Goal: Information Seeking & Learning: Learn about a topic

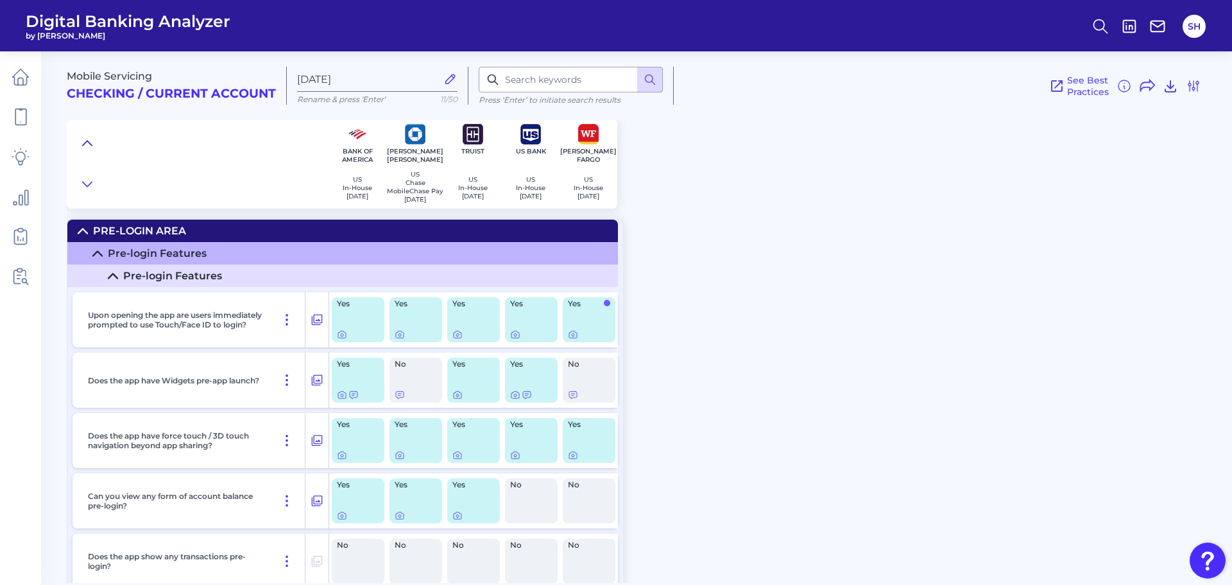
click at [84, 139] on icon at bounding box center [87, 143] width 10 height 13
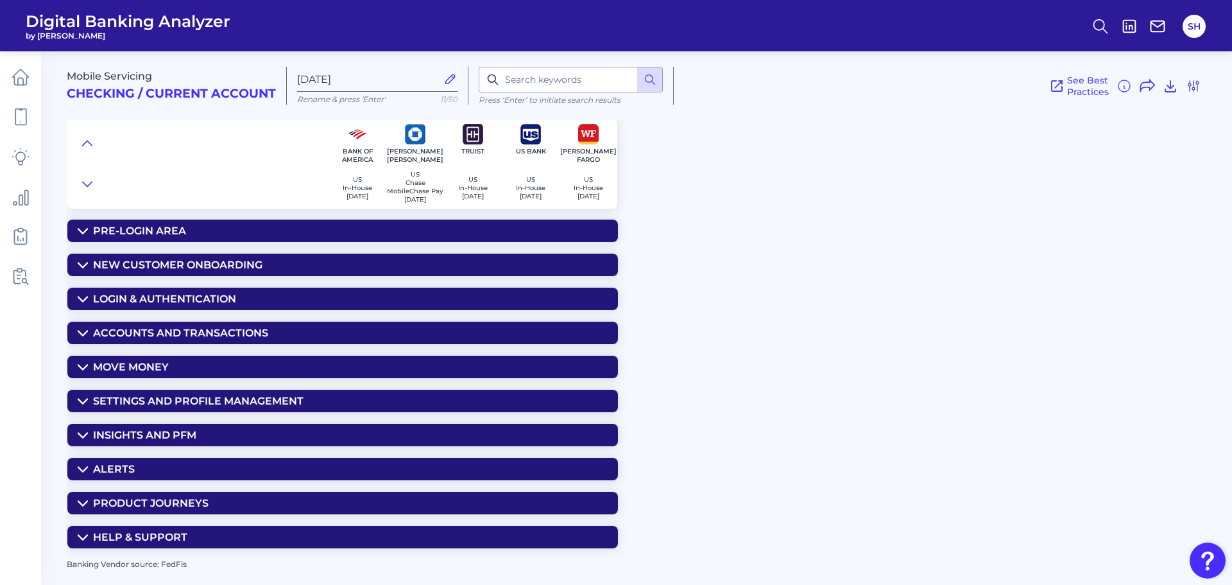
click at [111, 435] on div "Insights and PFM" at bounding box center [144, 435] width 103 height 12
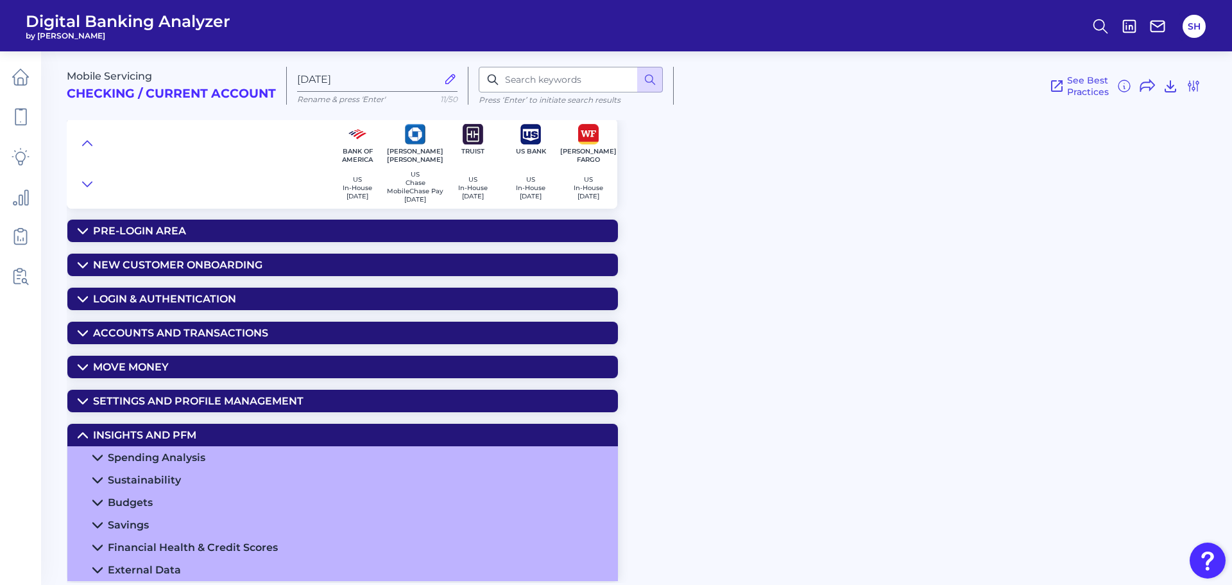
scroll to position [132, 0]
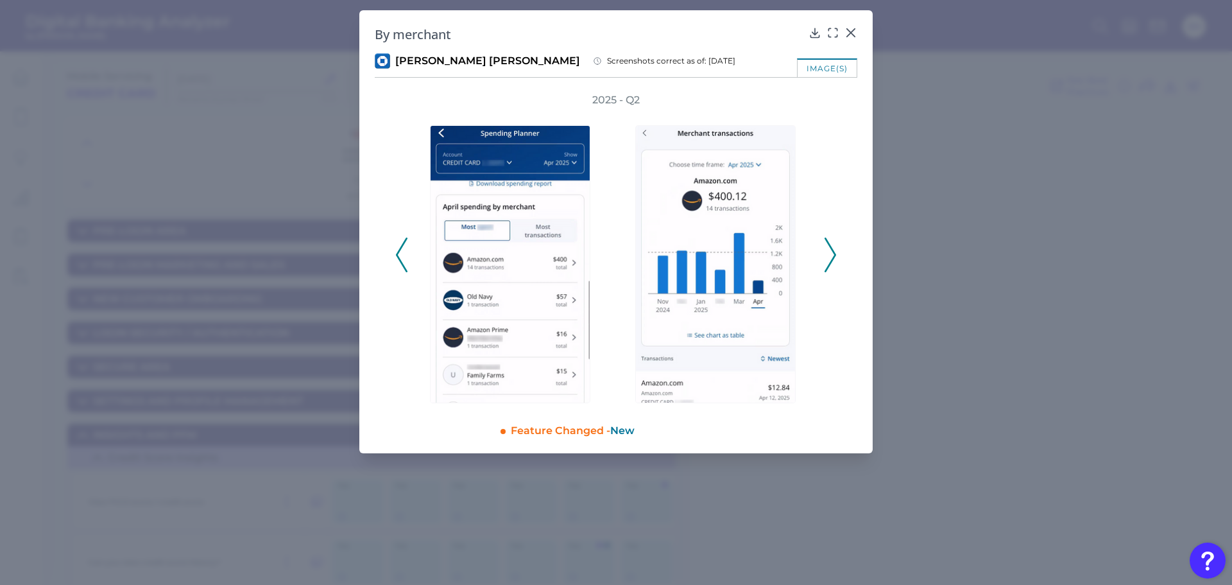
scroll to position [983, 0]
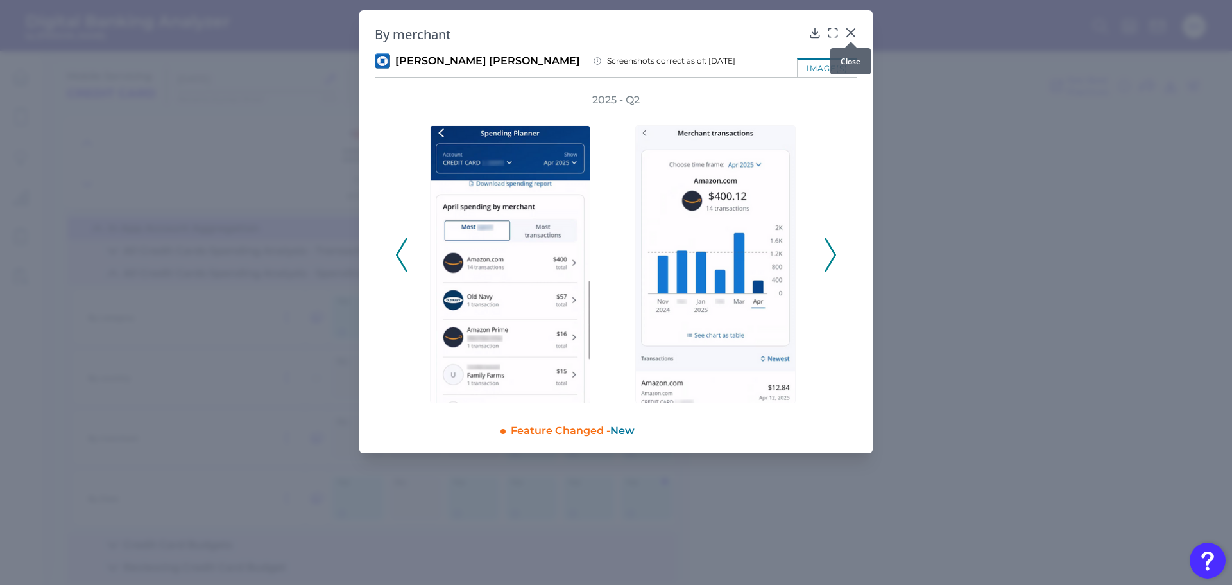
click at [854, 31] on icon at bounding box center [851, 33] width 8 height 8
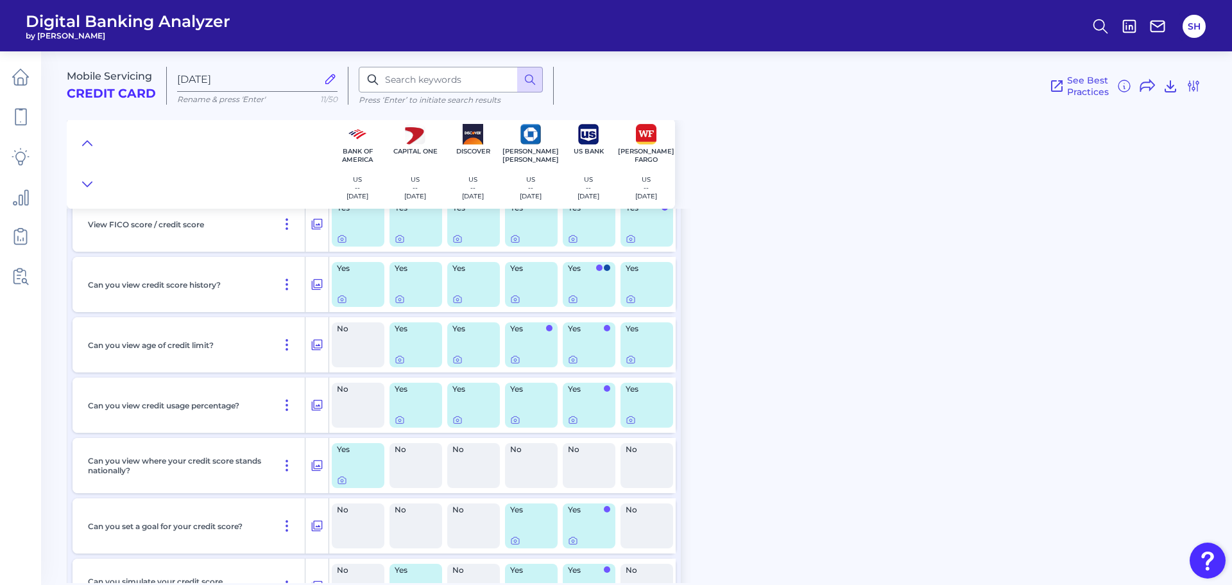
scroll to position [21, 0]
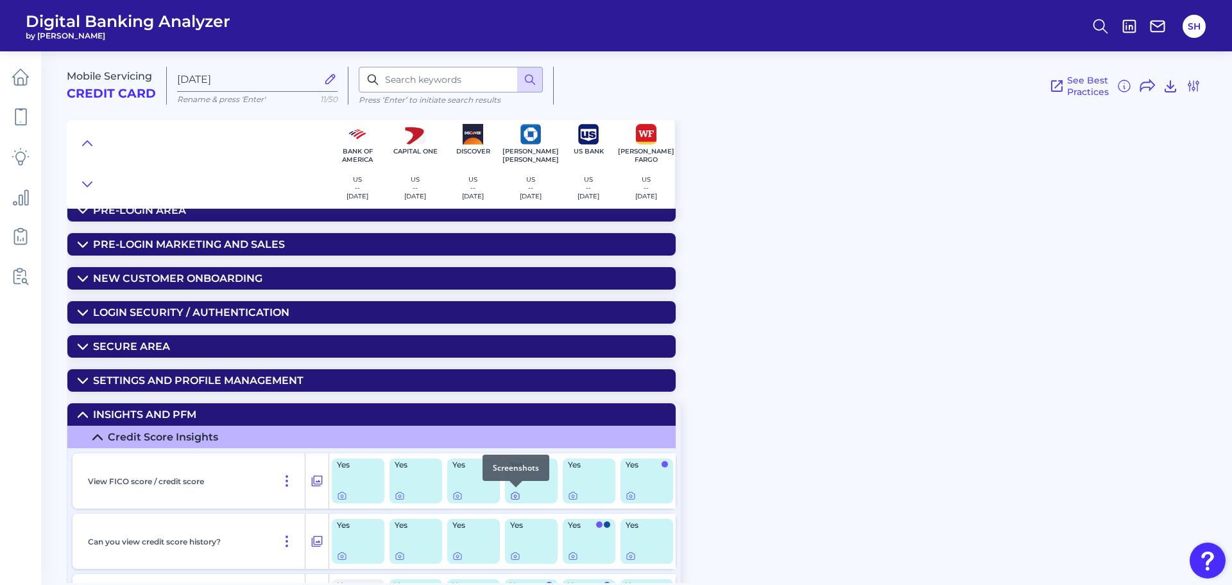
click at [514, 497] on icon at bounding box center [515, 495] width 10 height 10
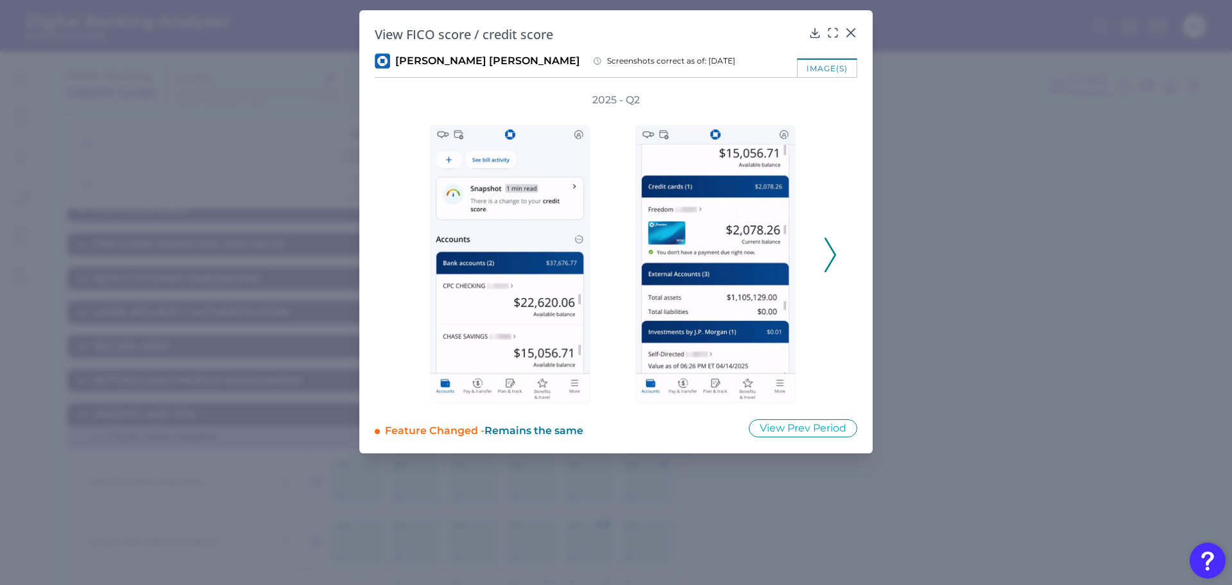
click at [831, 262] on polyline at bounding box center [831, 255] width 10 height 33
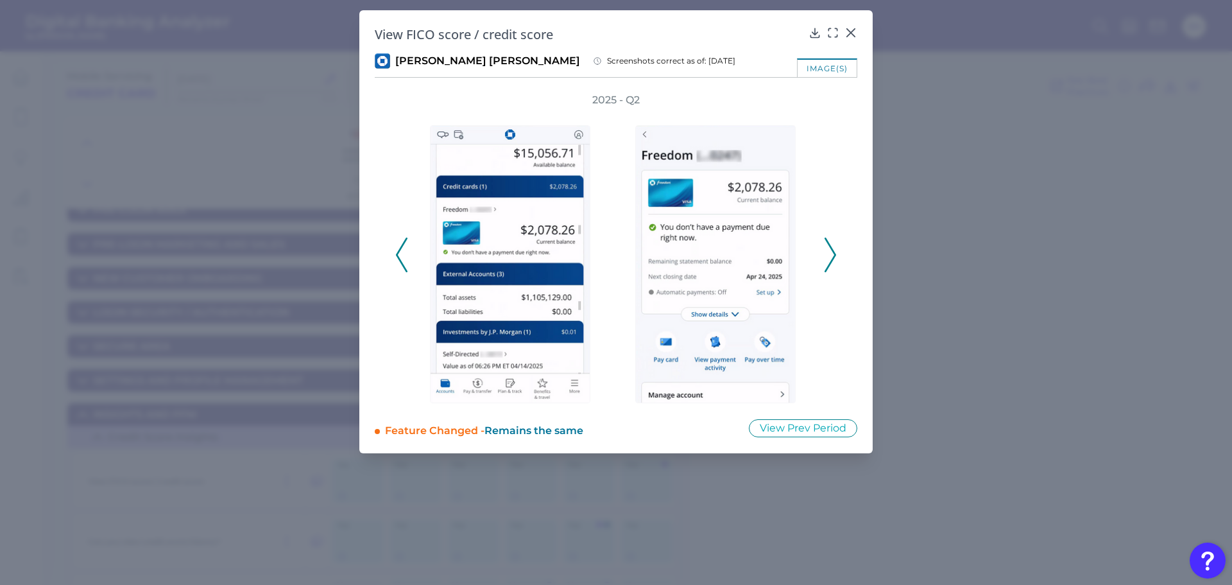
click at [831, 262] on polyline at bounding box center [831, 255] width 10 height 33
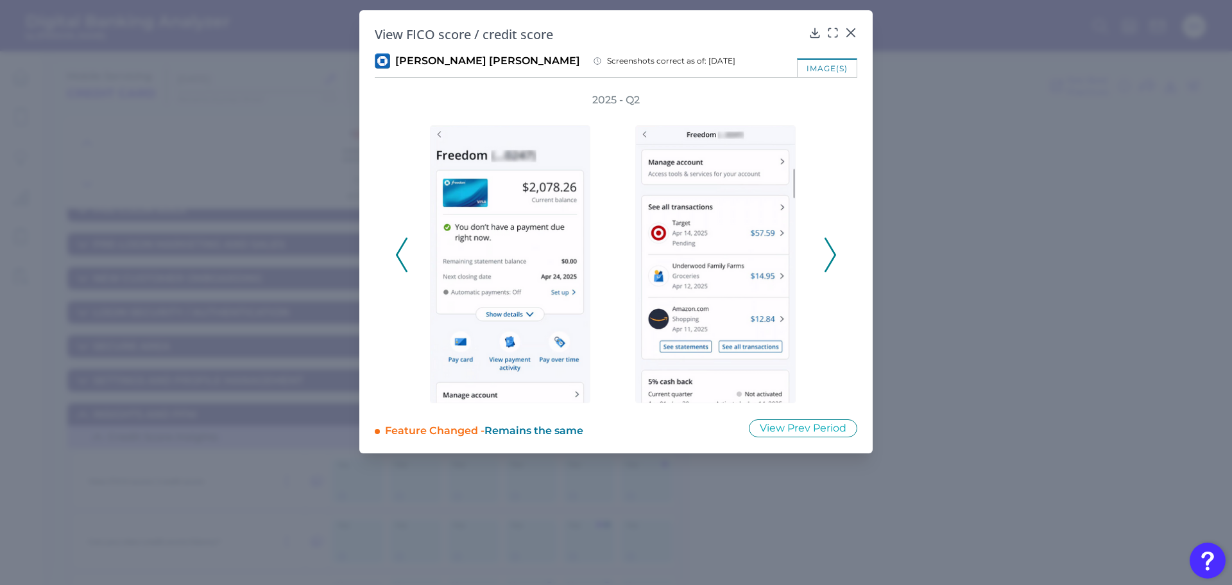
click at [831, 262] on polyline at bounding box center [831, 255] width 10 height 33
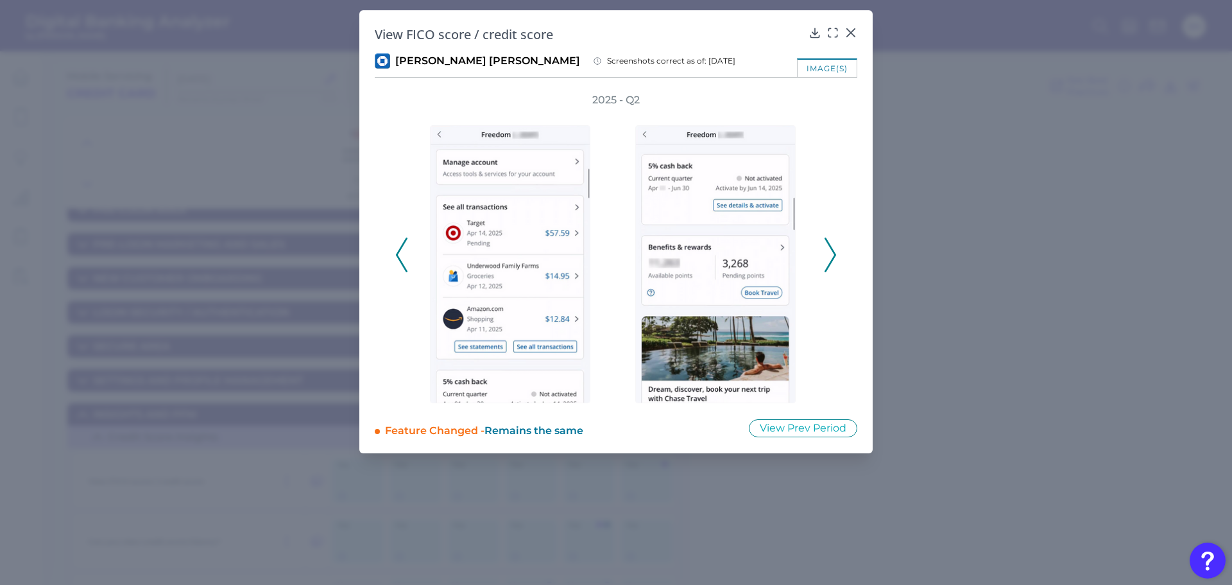
click at [831, 262] on polyline at bounding box center [831, 255] width 10 height 33
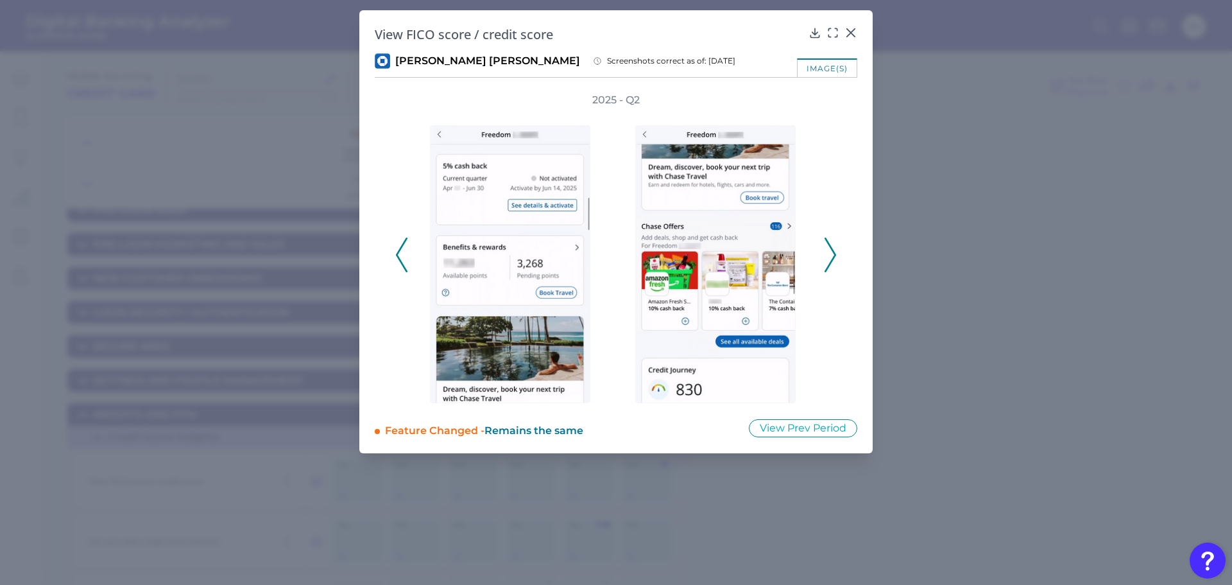
click at [831, 262] on polyline at bounding box center [831, 255] width 10 height 33
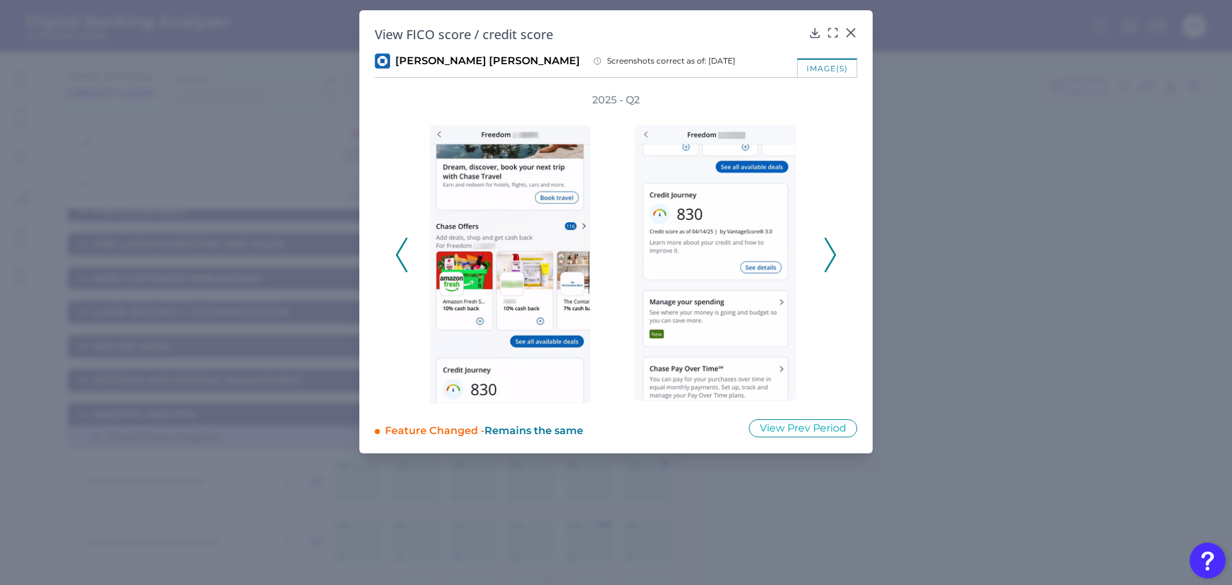
click at [831, 262] on polyline at bounding box center [831, 255] width 10 height 33
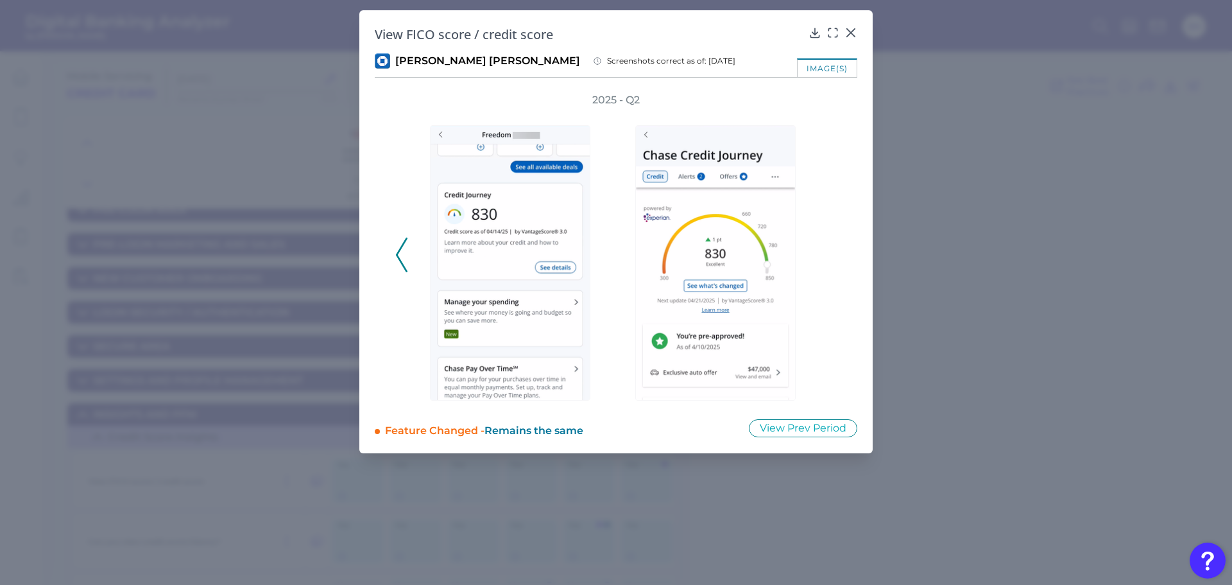
click at [831, 262] on div "2025 - Q2" at bounding box center [616, 248] width 442 height 310
click at [851, 37] on div at bounding box center [851, 41] width 13 height 13
click at [851, 30] on icon at bounding box center [851, 32] width 13 height 13
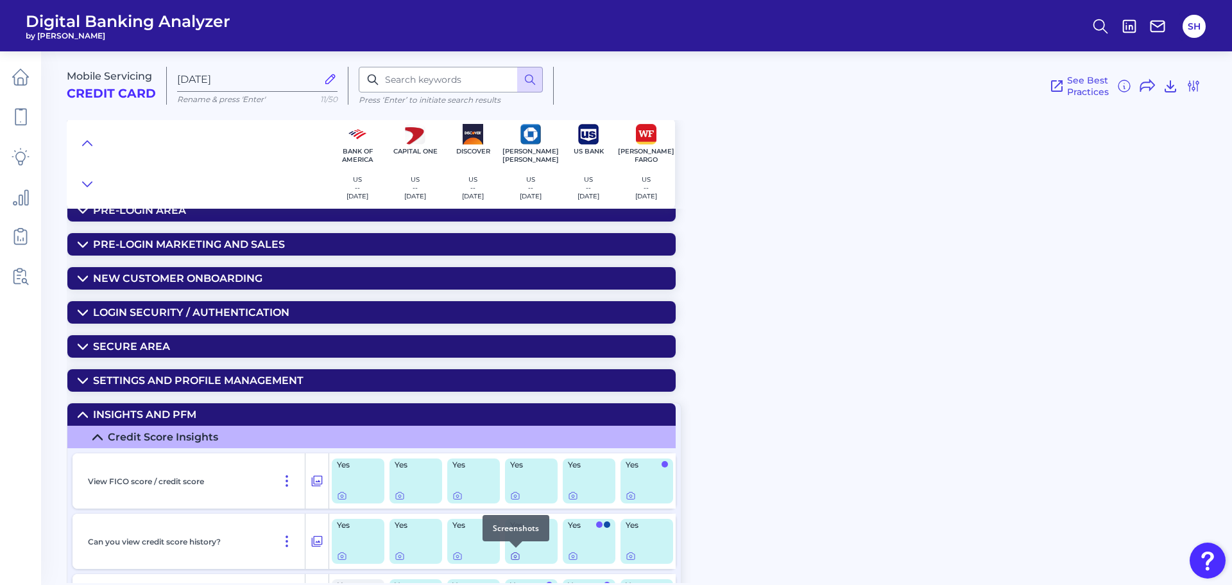
click at [514, 555] on icon at bounding box center [515, 556] width 10 height 10
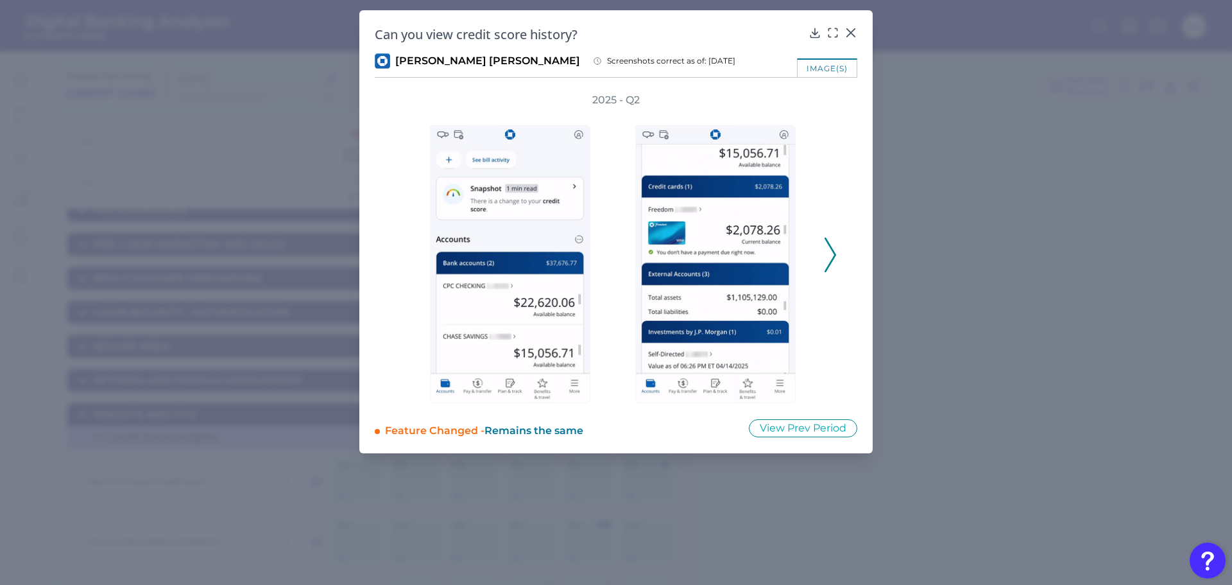
click at [829, 249] on icon at bounding box center [831, 255] width 12 height 35
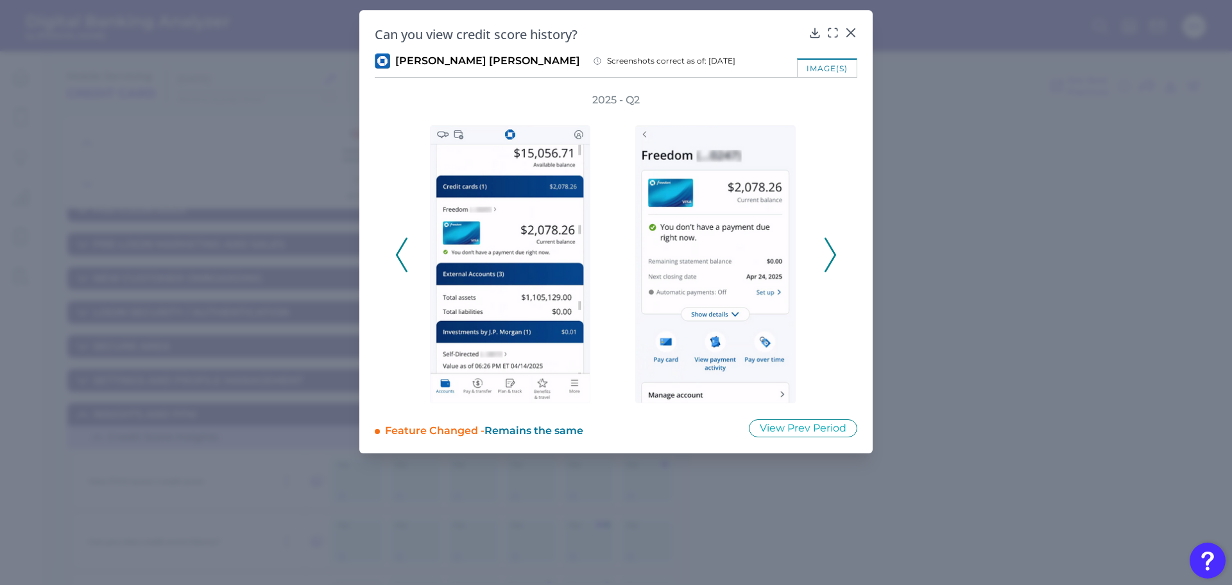
click at [829, 249] on icon at bounding box center [831, 255] width 12 height 35
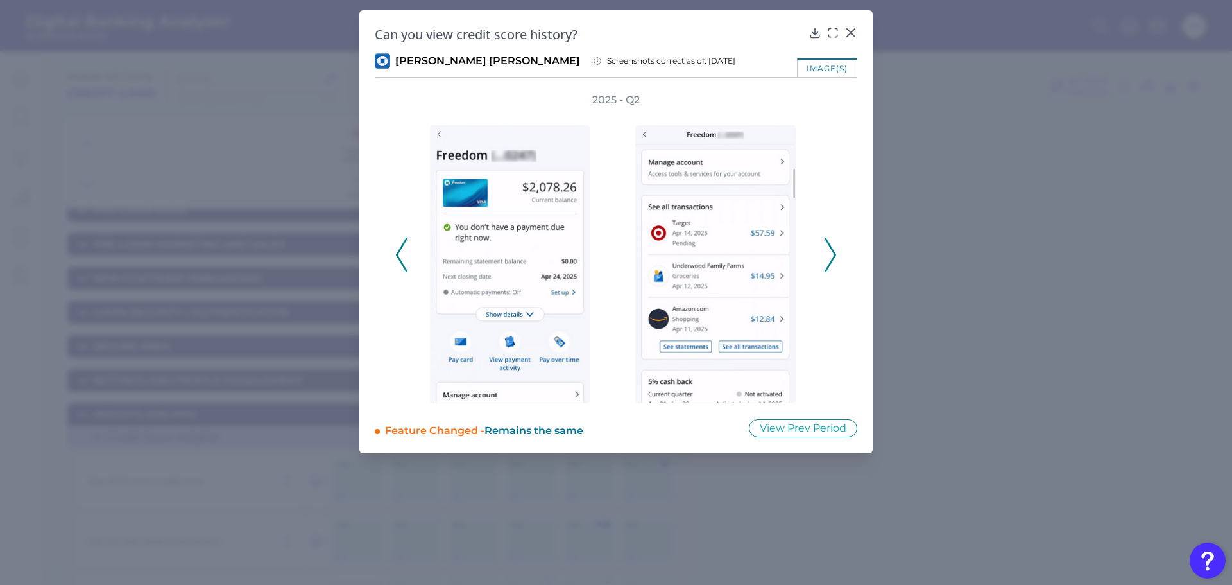
click at [827, 256] on icon at bounding box center [831, 255] width 12 height 35
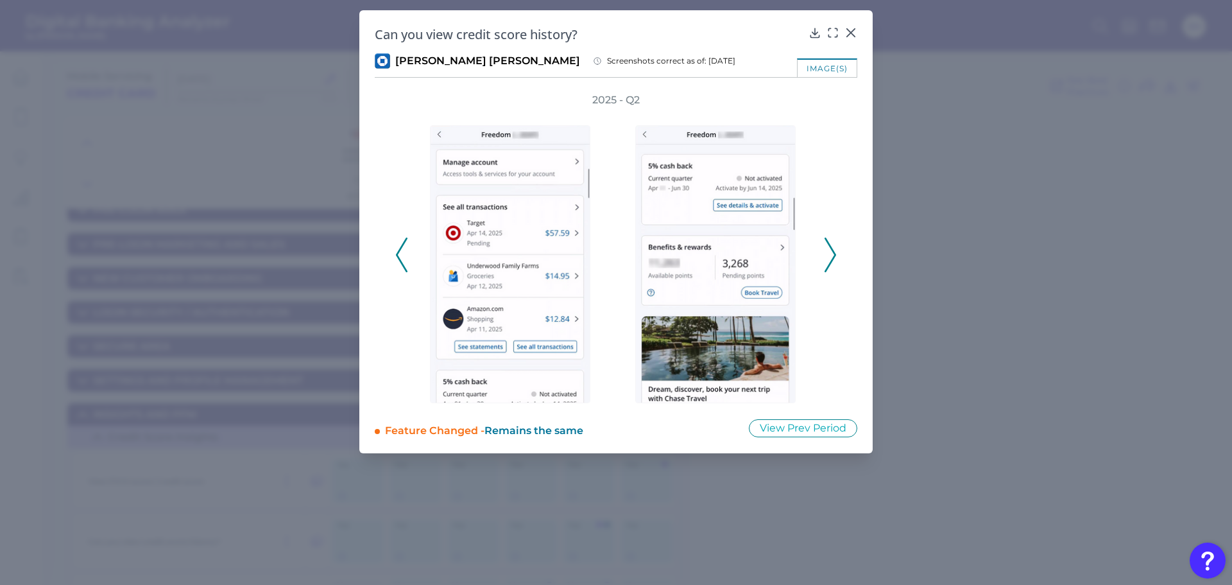
click at [831, 257] on icon at bounding box center [831, 255] width 12 height 35
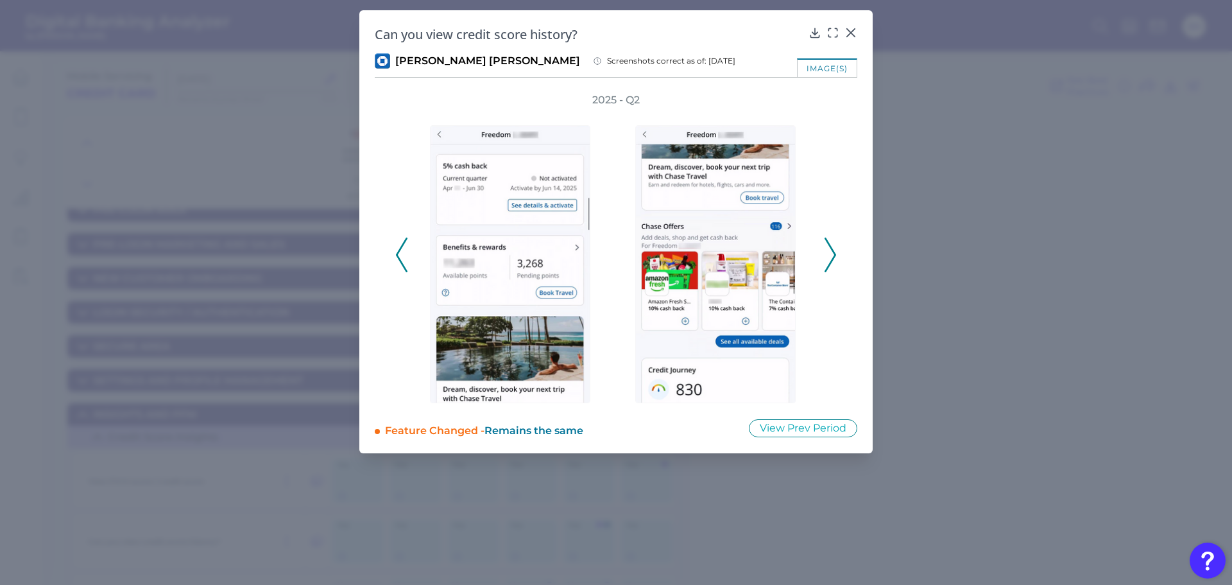
click at [833, 257] on icon at bounding box center [831, 255] width 12 height 35
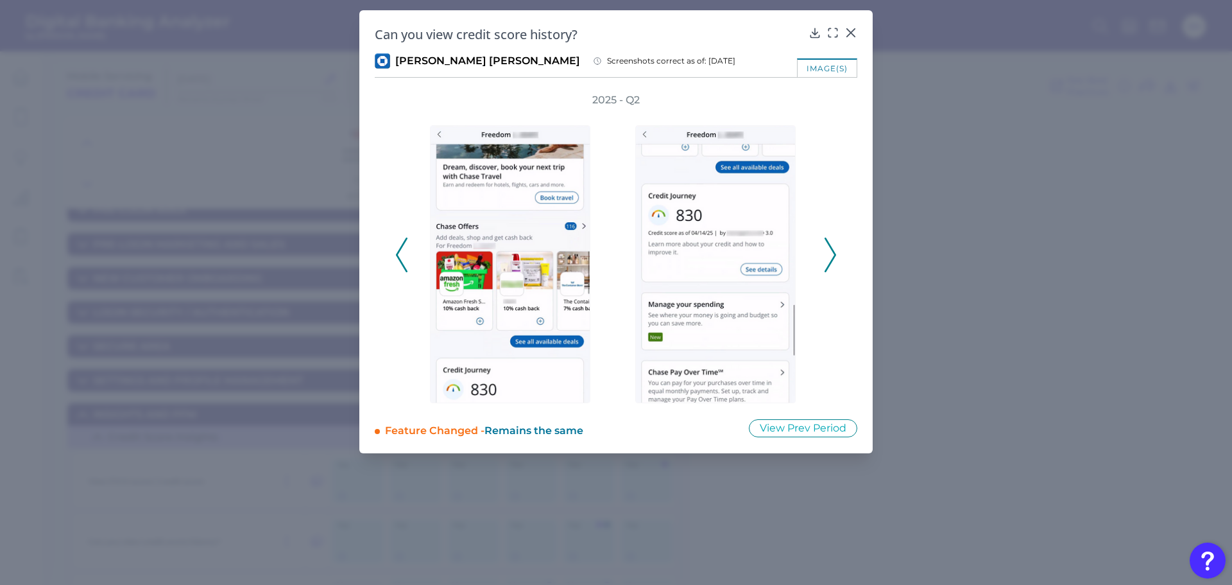
click at [836, 258] on icon at bounding box center [831, 255] width 12 height 35
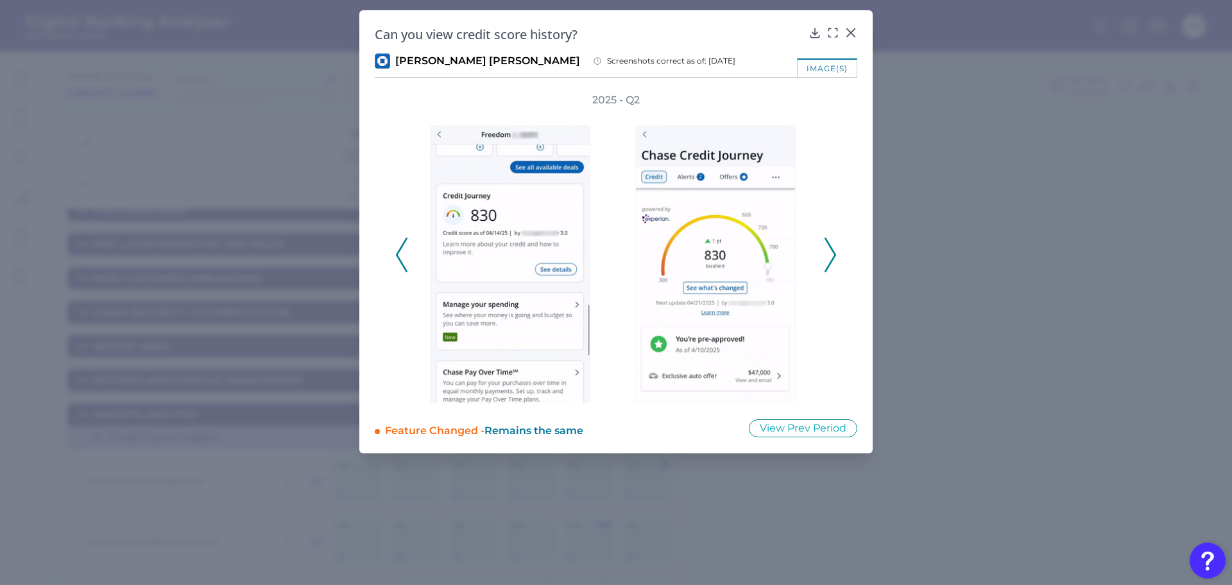
click at [829, 257] on icon at bounding box center [831, 255] width 12 height 35
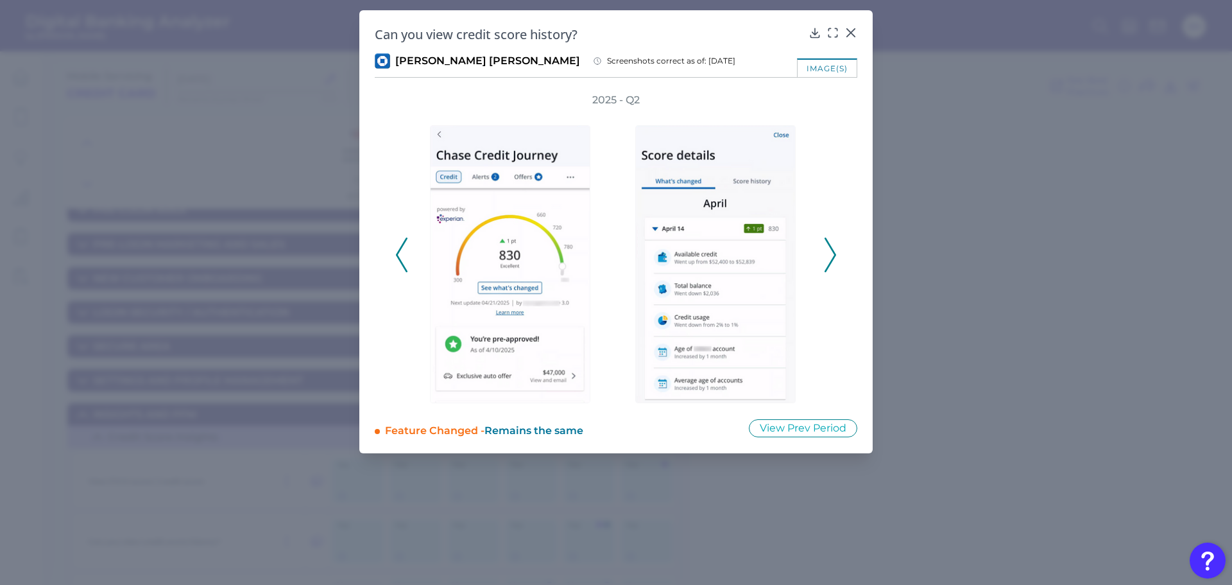
click at [829, 257] on icon at bounding box center [831, 255] width 12 height 35
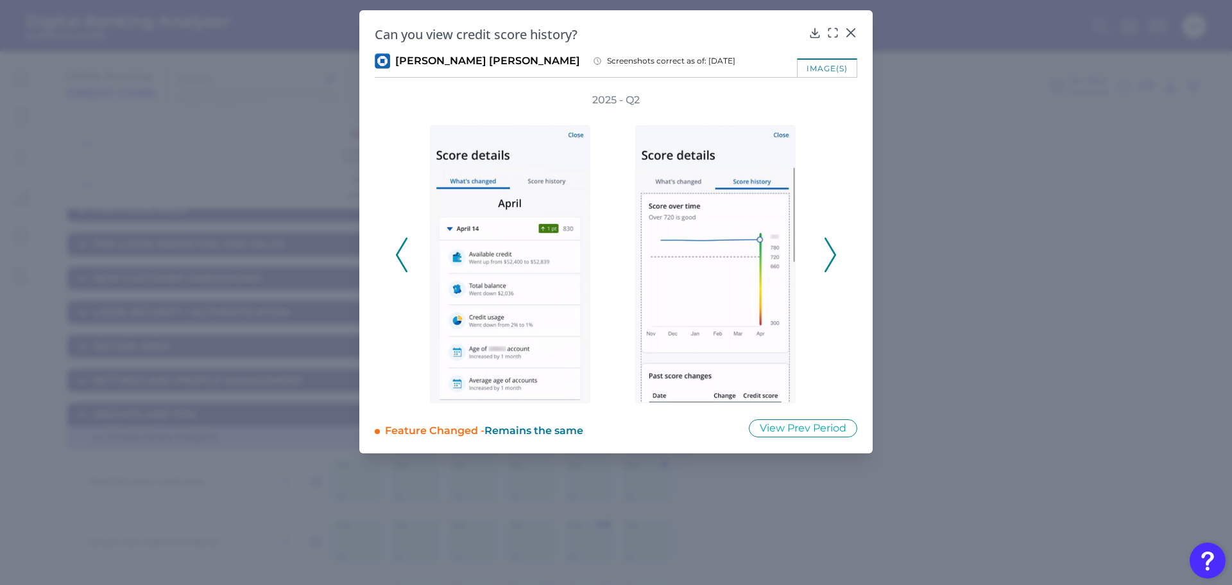
click at [829, 257] on icon at bounding box center [831, 255] width 12 height 35
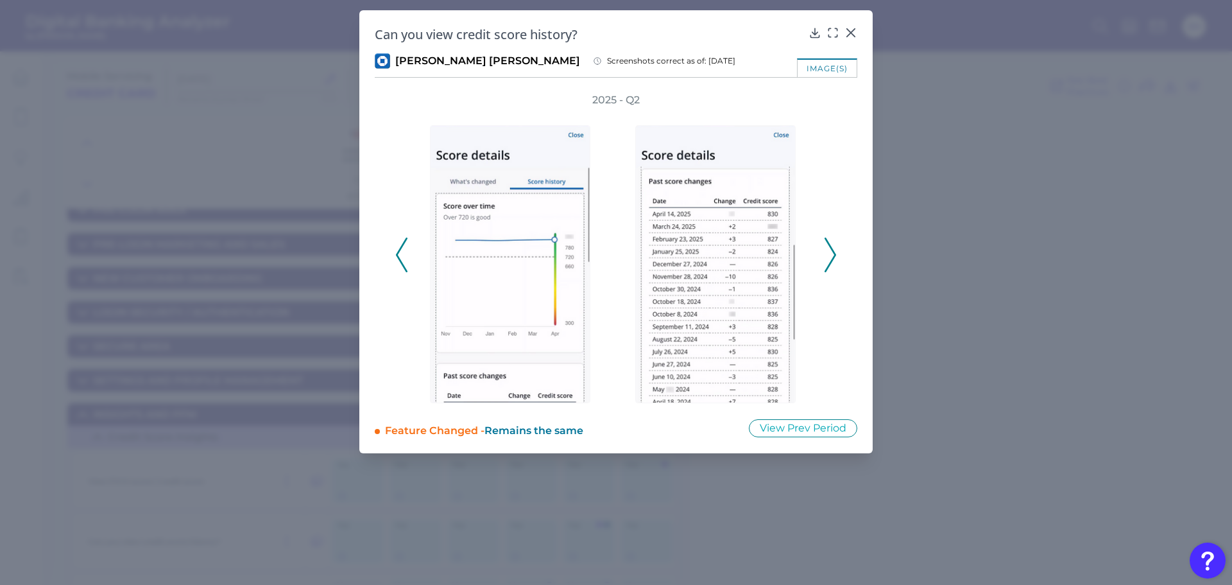
click at [829, 257] on icon at bounding box center [831, 255] width 12 height 35
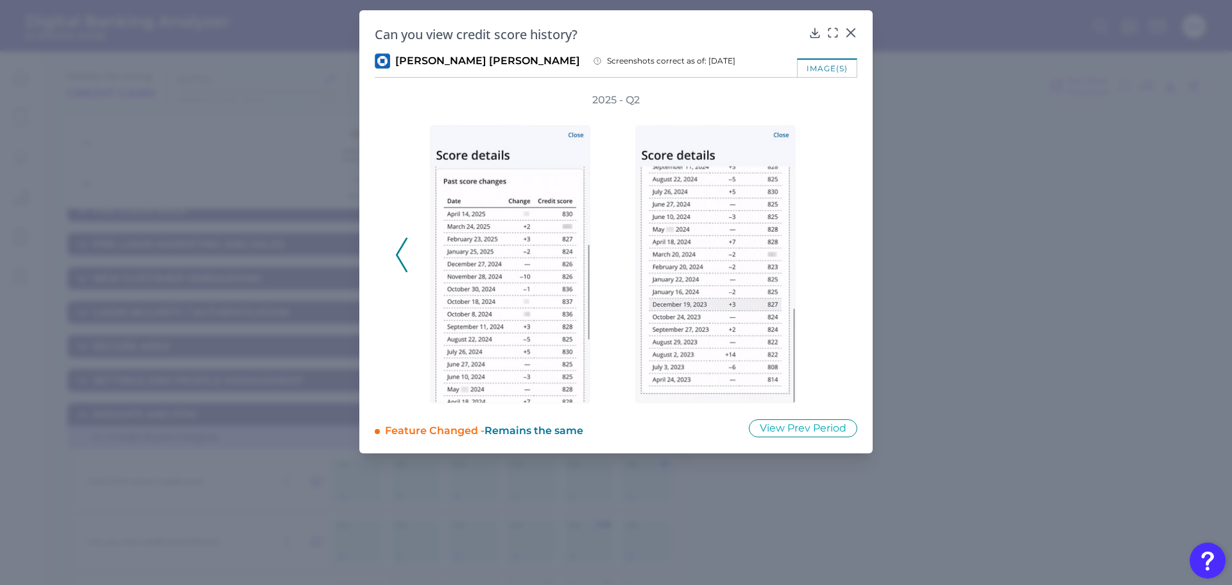
click at [829, 257] on div "2025 - Q2" at bounding box center [616, 248] width 442 height 310
click at [851, 30] on icon at bounding box center [851, 32] width 13 height 13
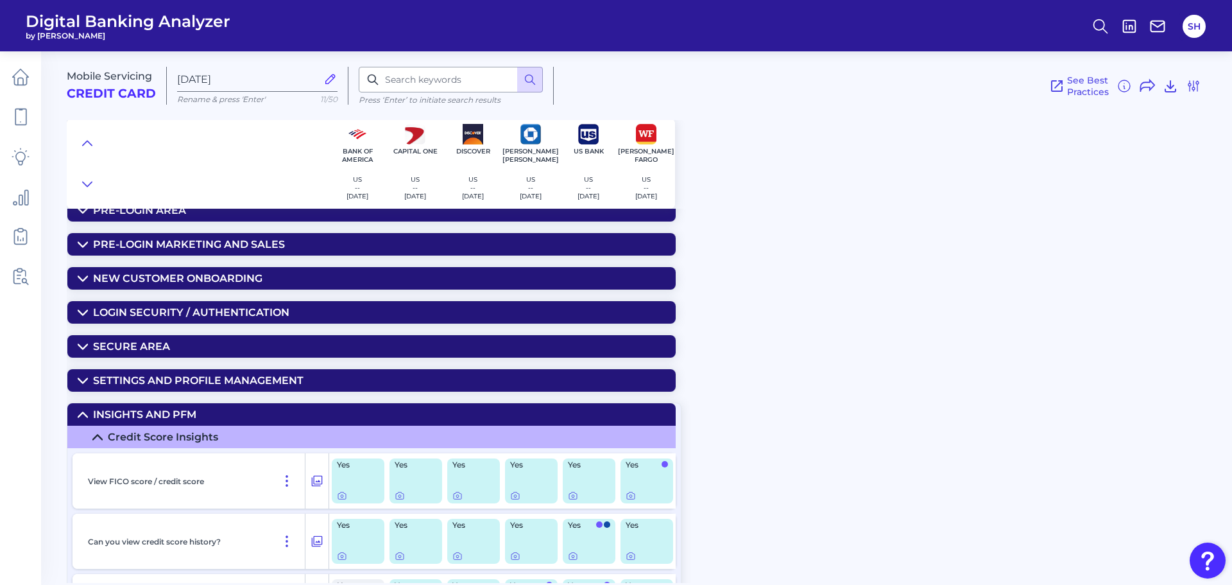
scroll to position [149, 0]
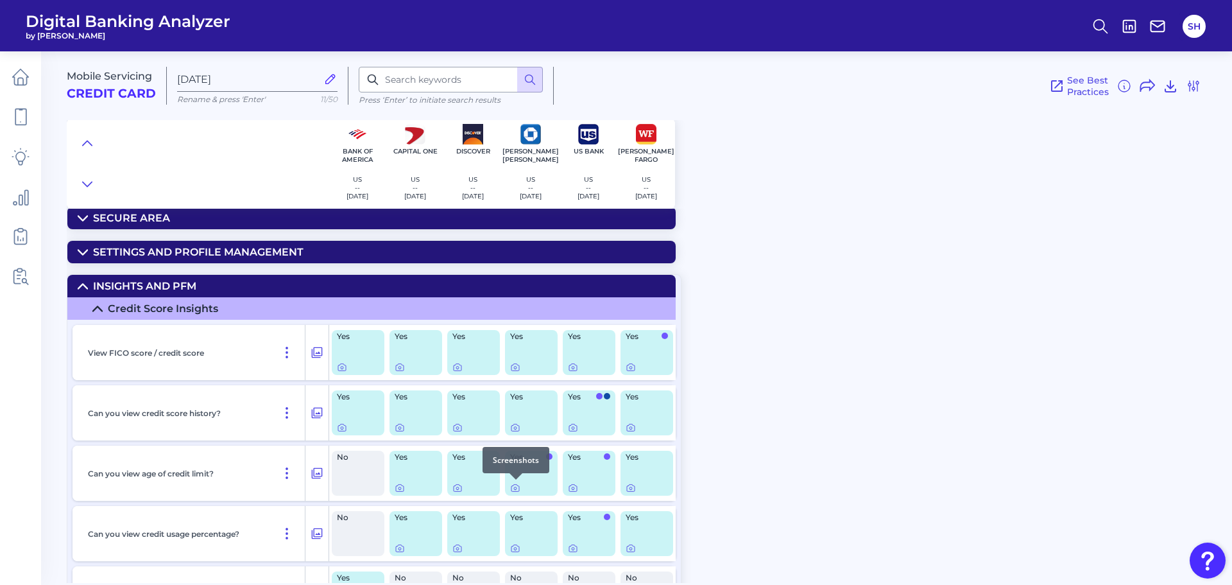
click at [514, 485] on div at bounding box center [516, 479] width 13 height 13
click at [517, 488] on icon at bounding box center [515, 488] width 3 height 3
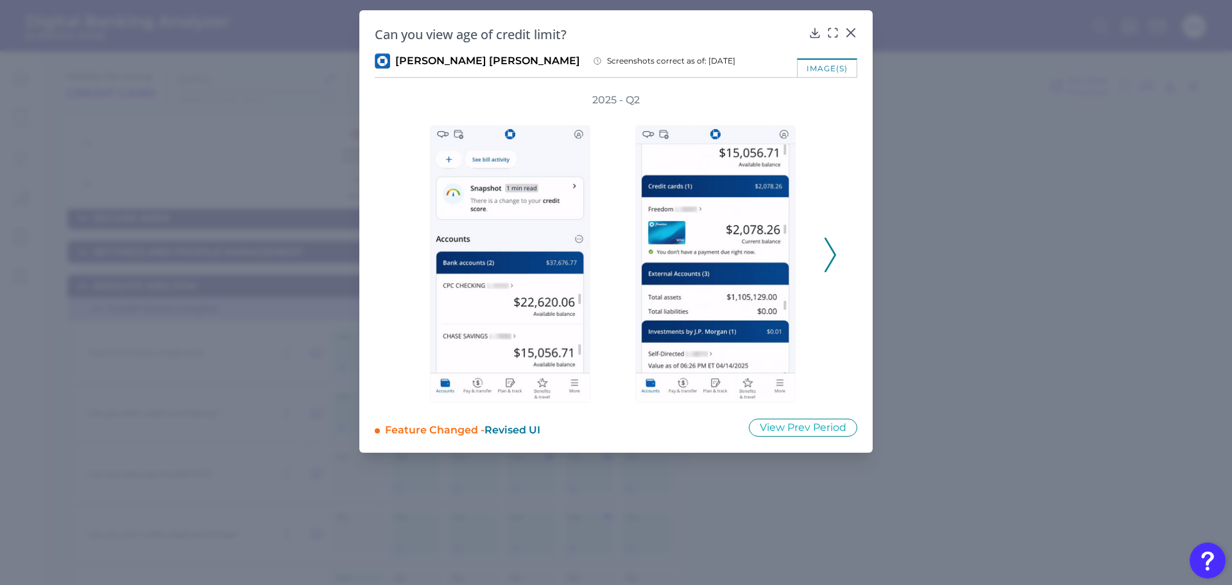
click at [831, 247] on polyline at bounding box center [831, 254] width 10 height 33
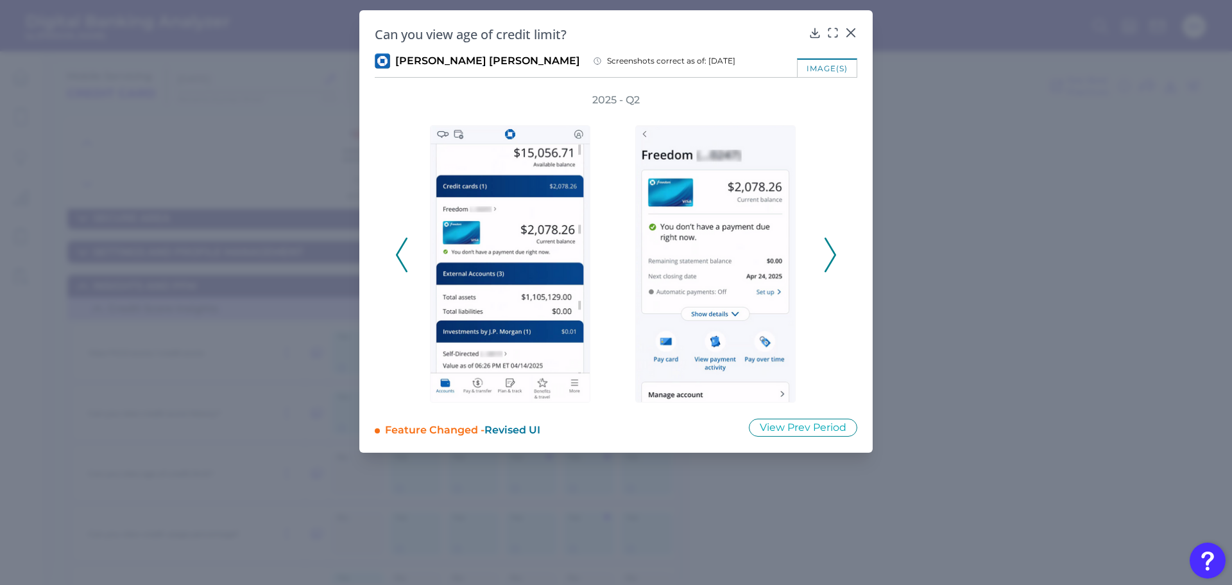
click at [831, 247] on polyline at bounding box center [831, 254] width 10 height 33
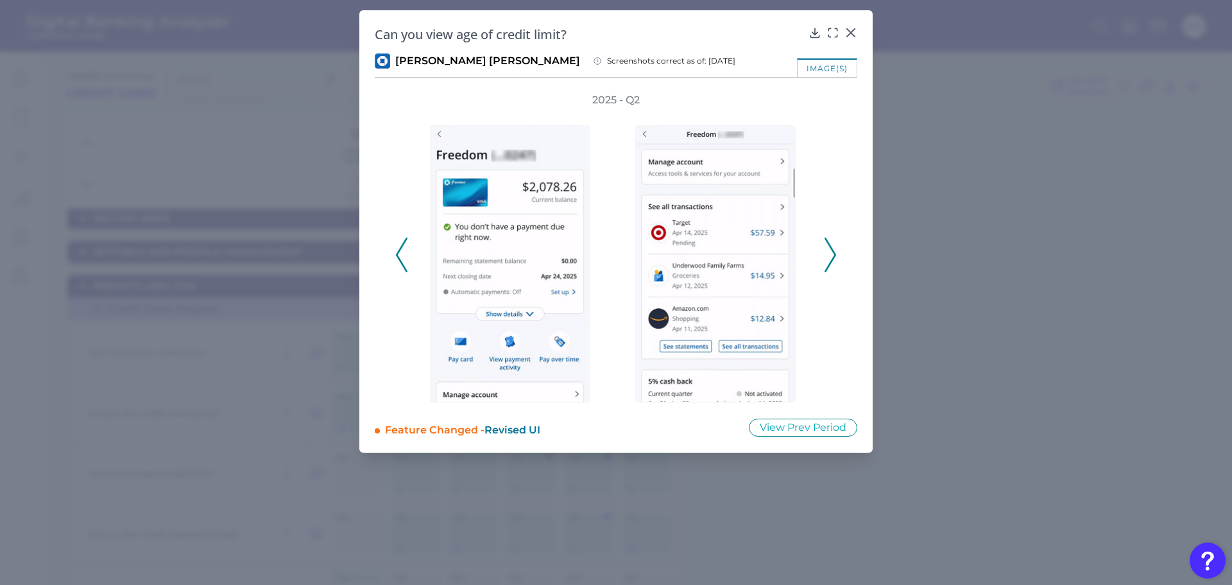
click at [831, 247] on polyline at bounding box center [831, 254] width 10 height 33
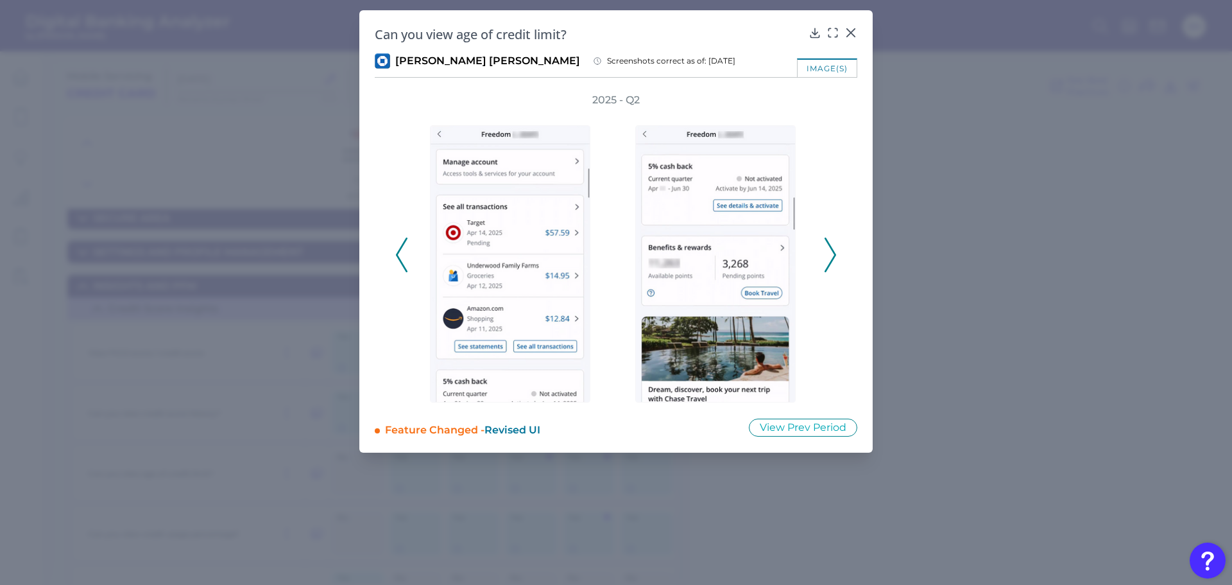
click at [831, 247] on polyline at bounding box center [831, 254] width 10 height 33
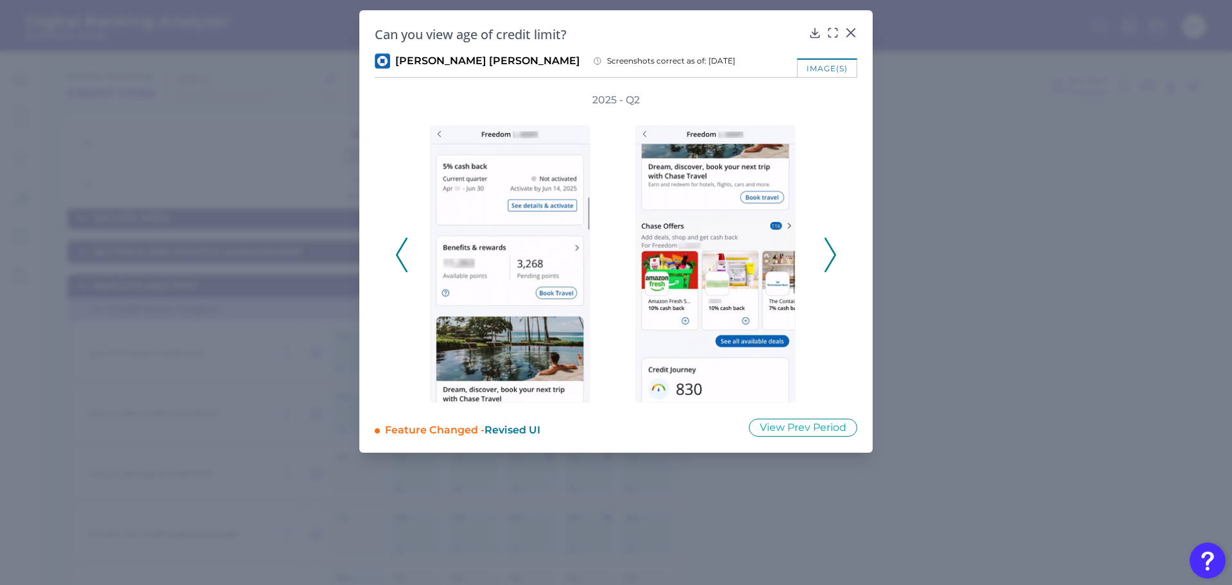
click at [831, 247] on polyline at bounding box center [831, 254] width 10 height 33
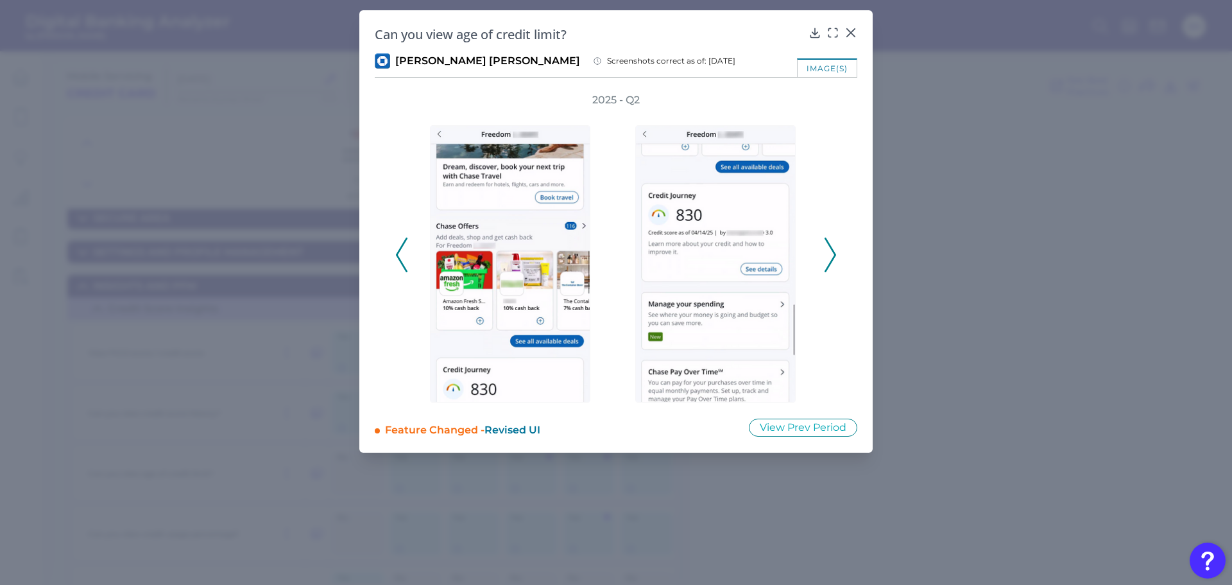
click at [831, 247] on polyline at bounding box center [831, 254] width 10 height 33
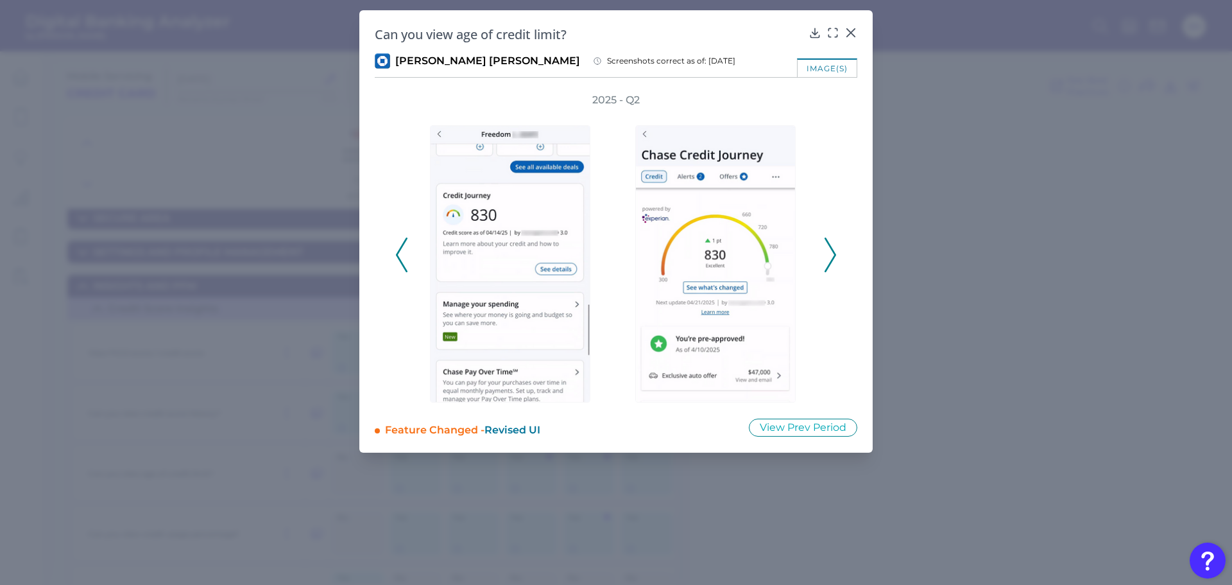
click at [831, 247] on polyline at bounding box center [831, 254] width 10 height 33
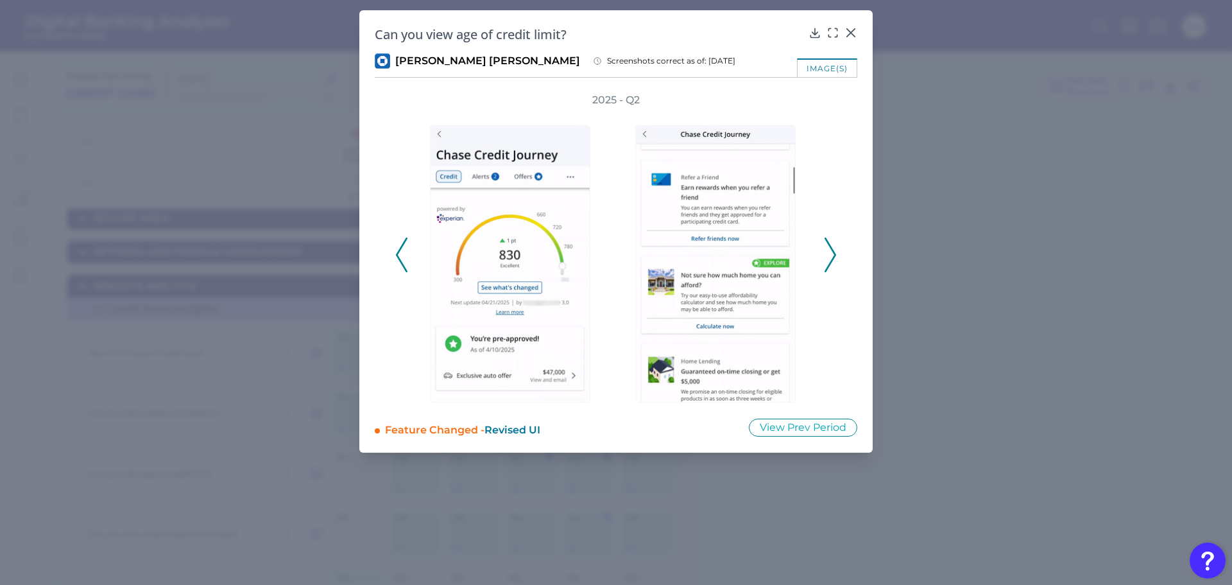
click at [831, 247] on polyline at bounding box center [831, 254] width 10 height 33
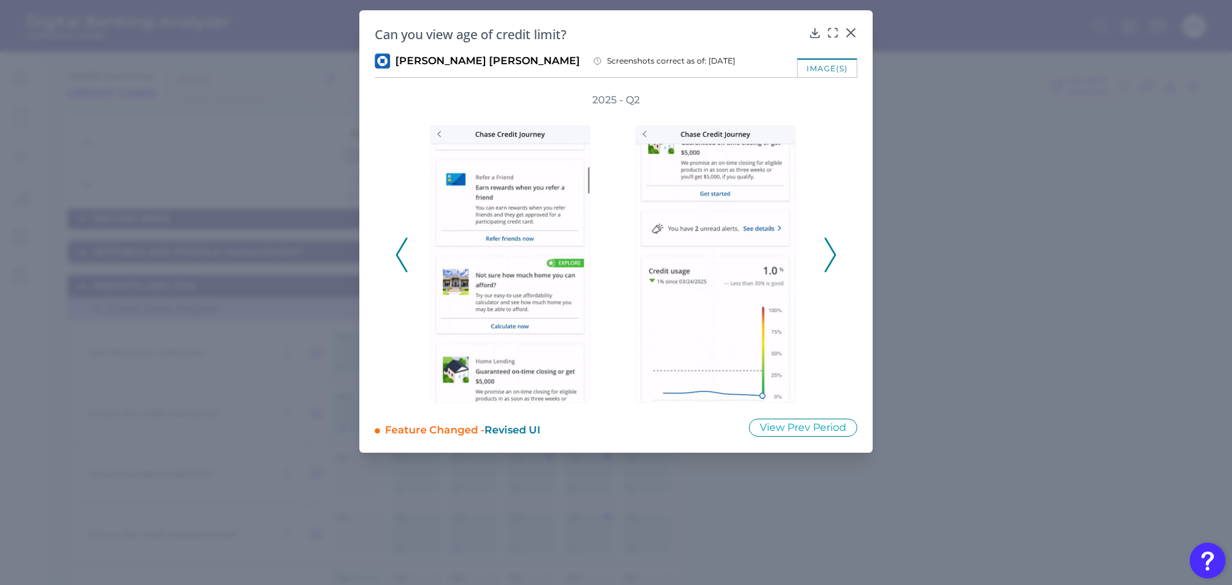
click at [831, 247] on polyline at bounding box center [831, 254] width 10 height 33
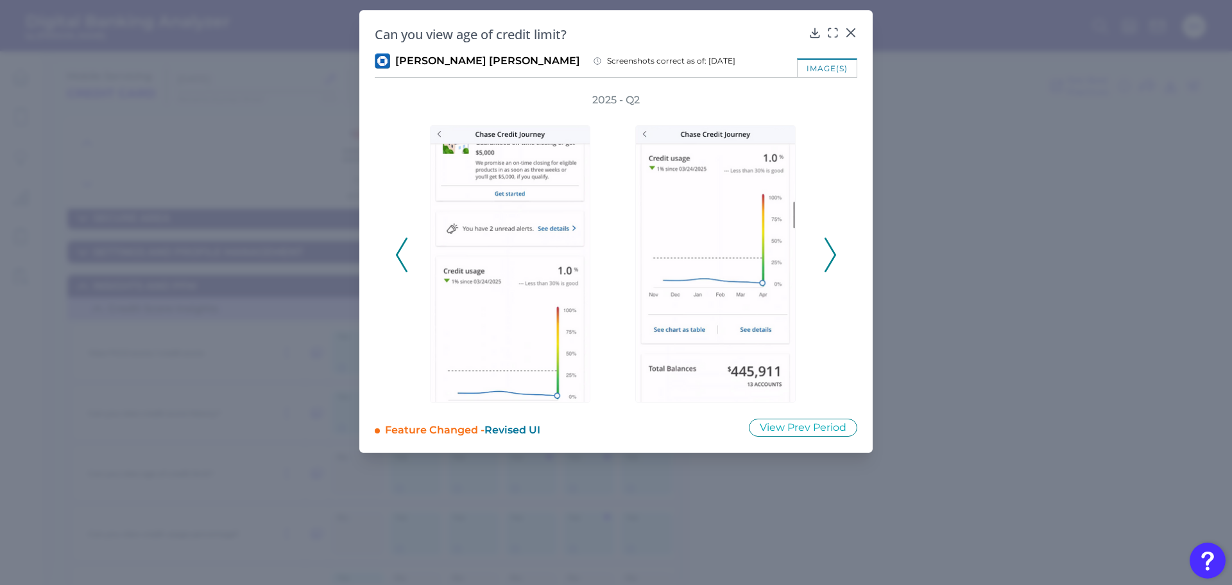
click at [831, 247] on polyline at bounding box center [831, 254] width 10 height 33
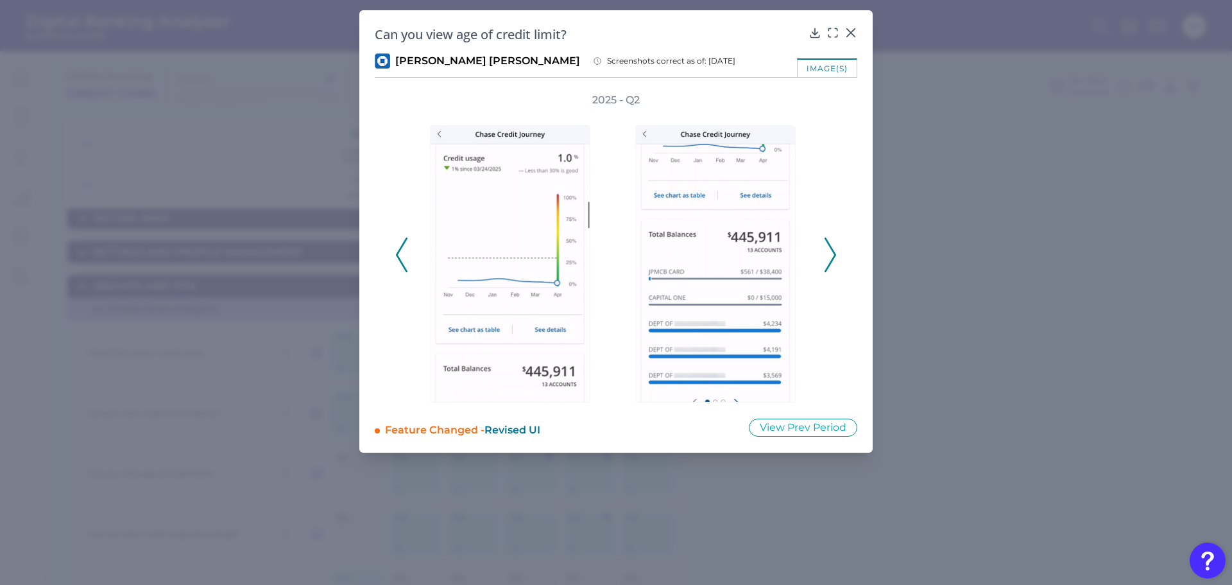
click at [831, 247] on polyline at bounding box center [831, 254] width 10 height 33
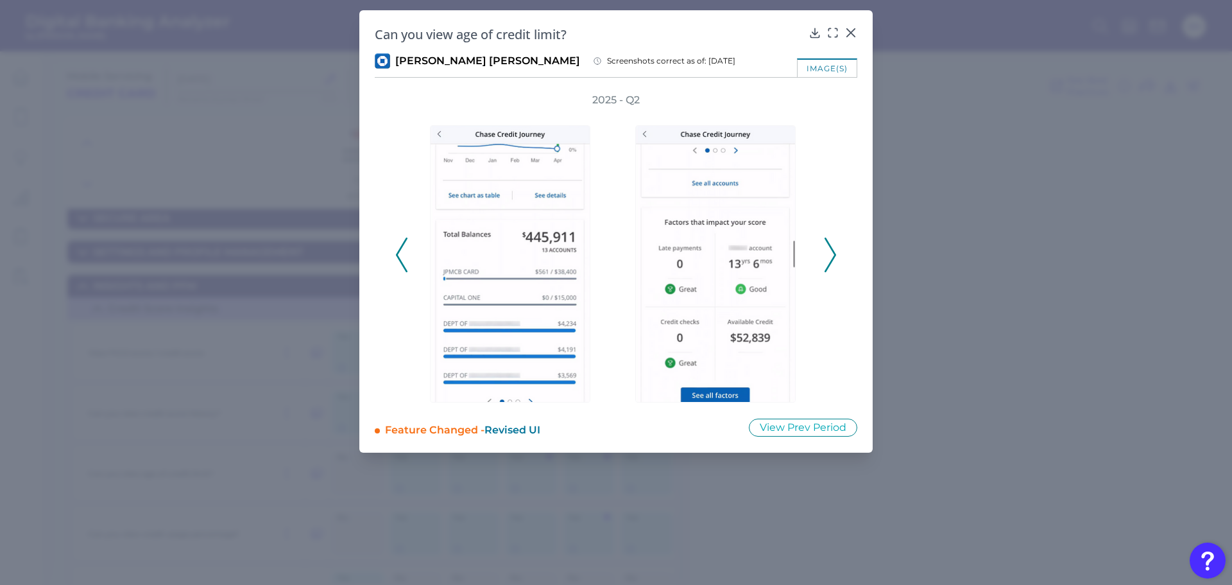
click at [836, 250] on icon at bounding box center [831, 255] width 12 height 35
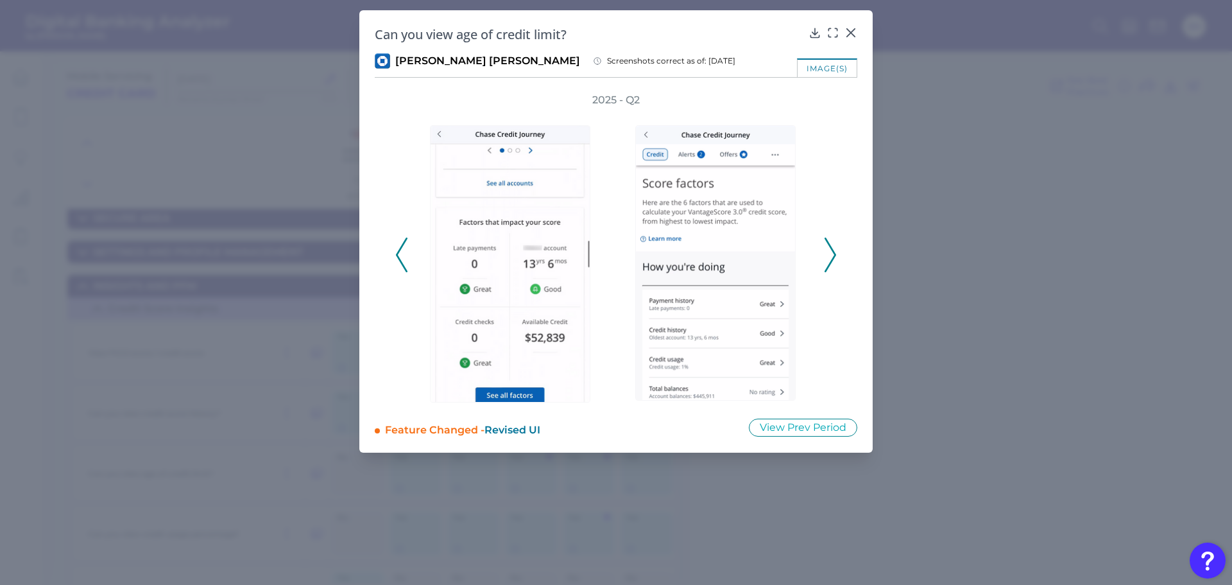
click at [829, 256] on icon at bounding box center [831, 255] width 12 height 35
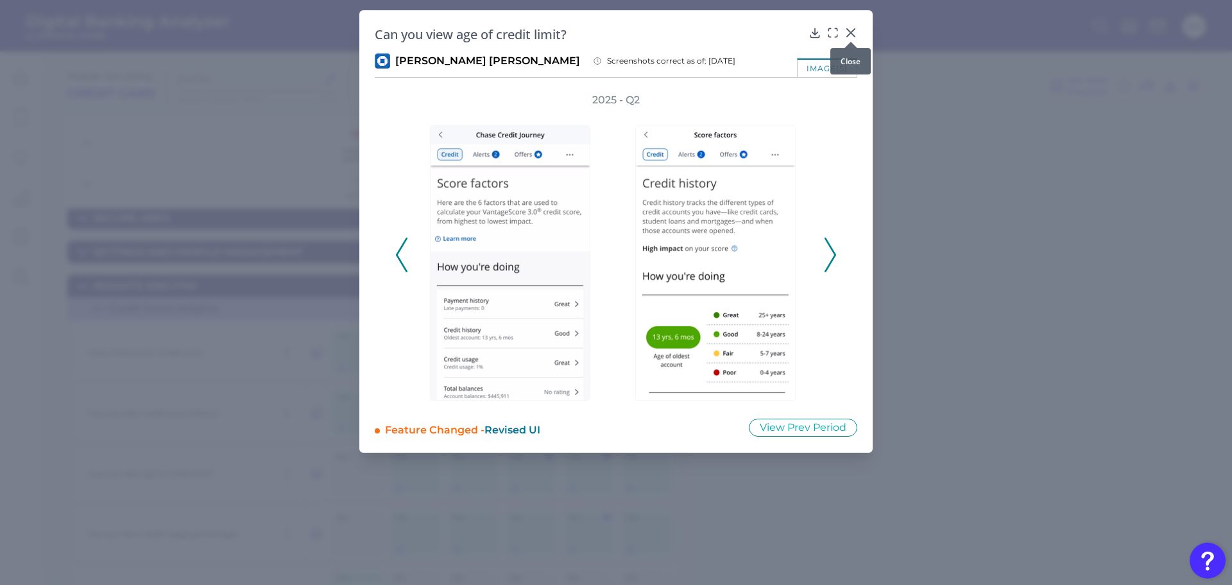
click at [847, 33] on icon at bounding box center [851, 32] width 13 height 13
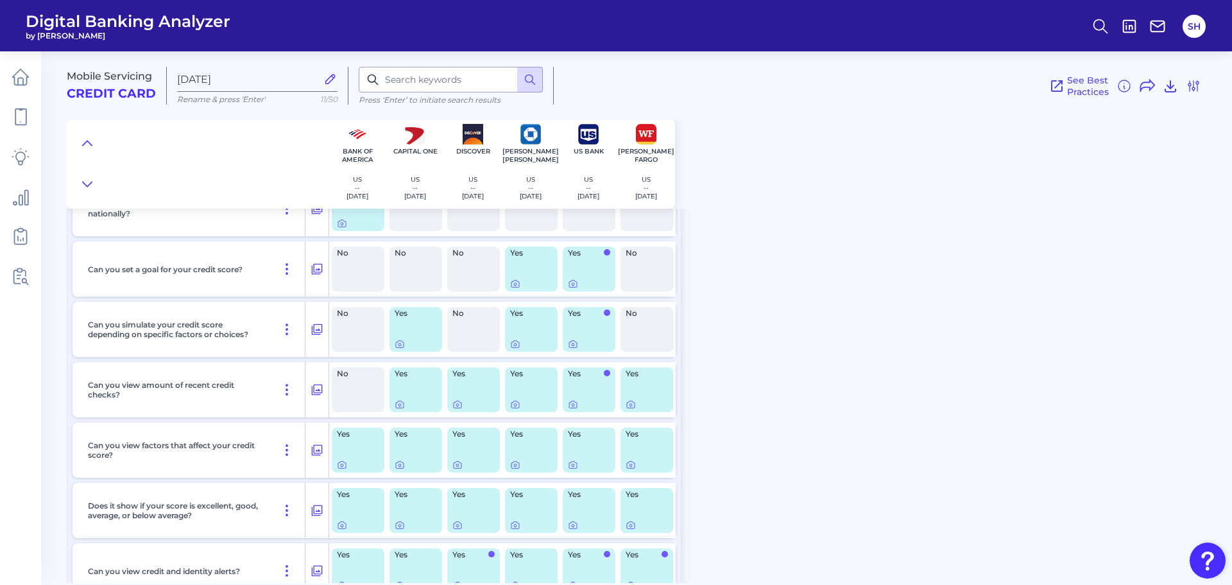
scroll to position [406, 0]
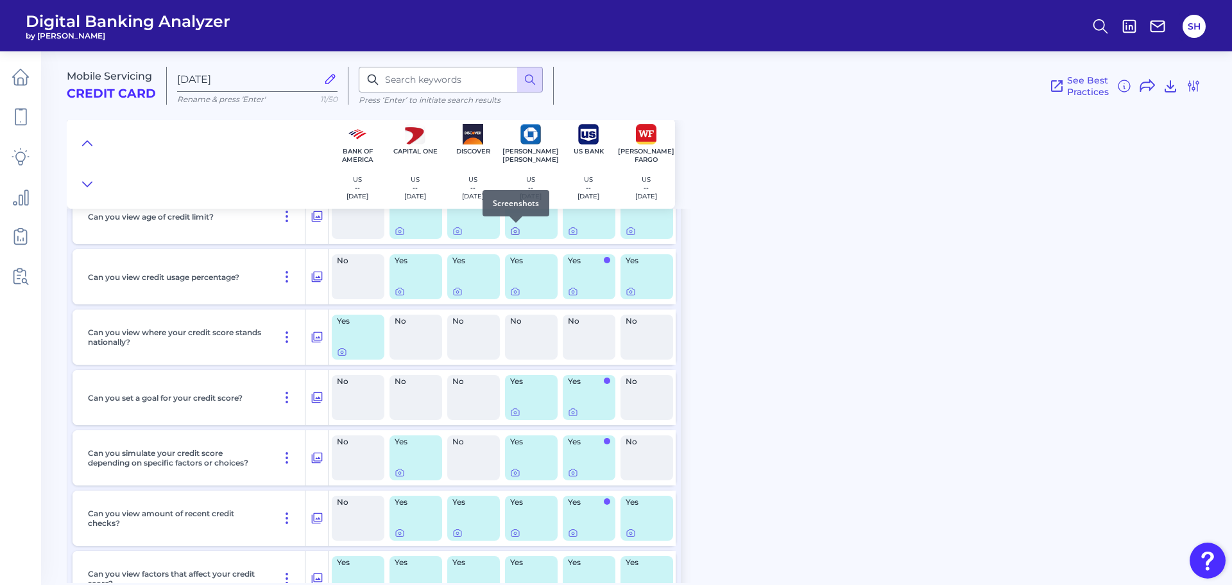
click at [513, 229] on icon at bounding box center [516, 231] width 8 height 7
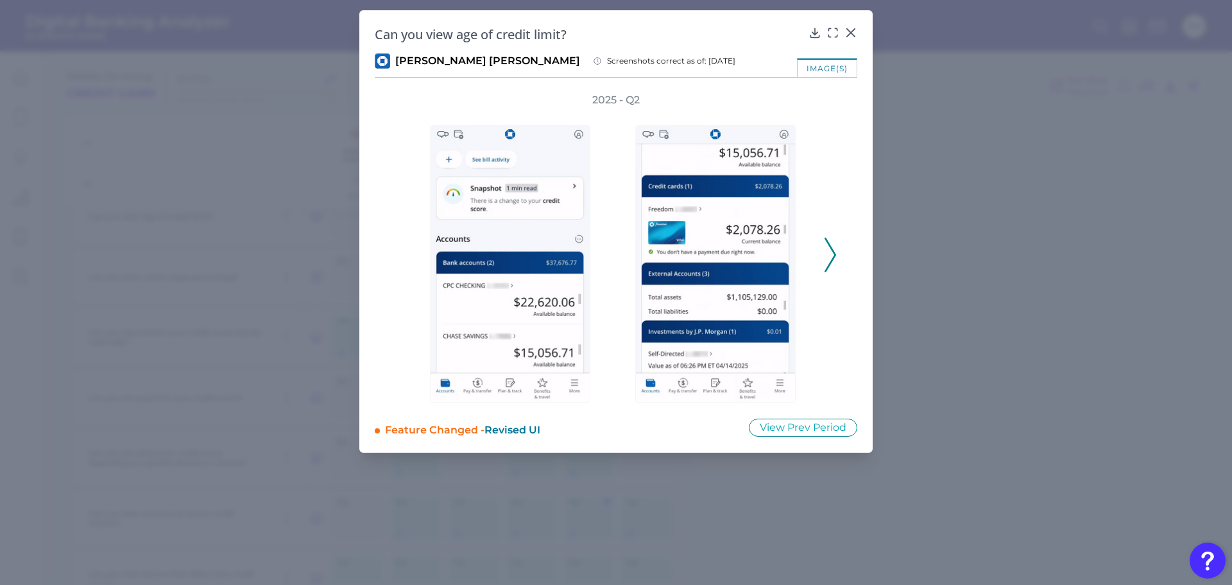
click at [825, 253] on icon at bounding box center [831, 255] width 12 height 35
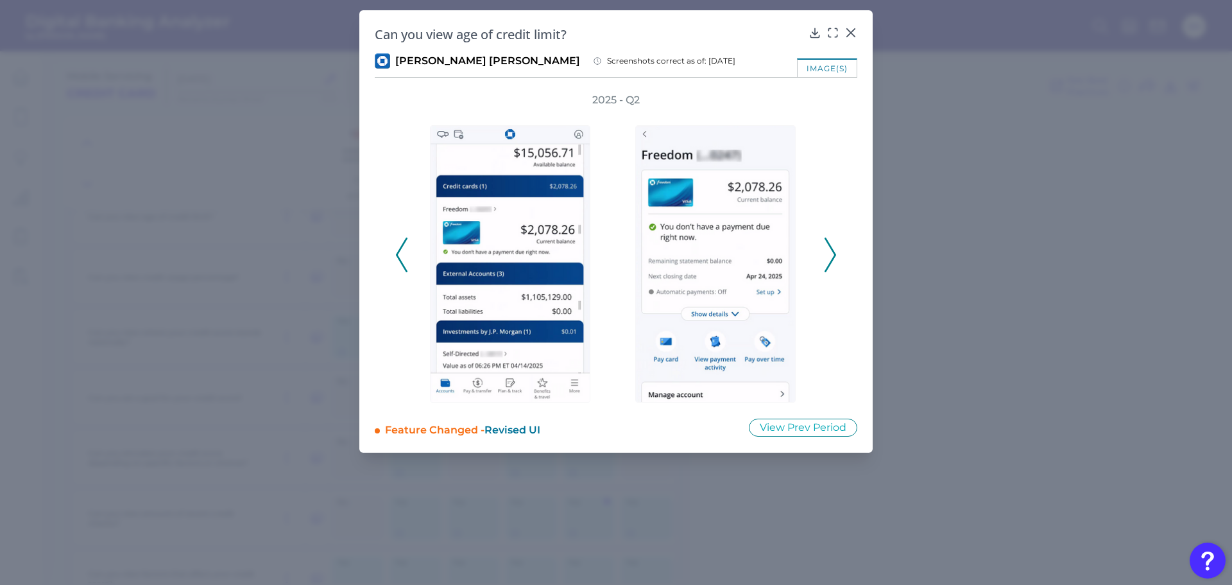
click at [825, 253] on icon at bounding box center [831, 255] width 12 height 35
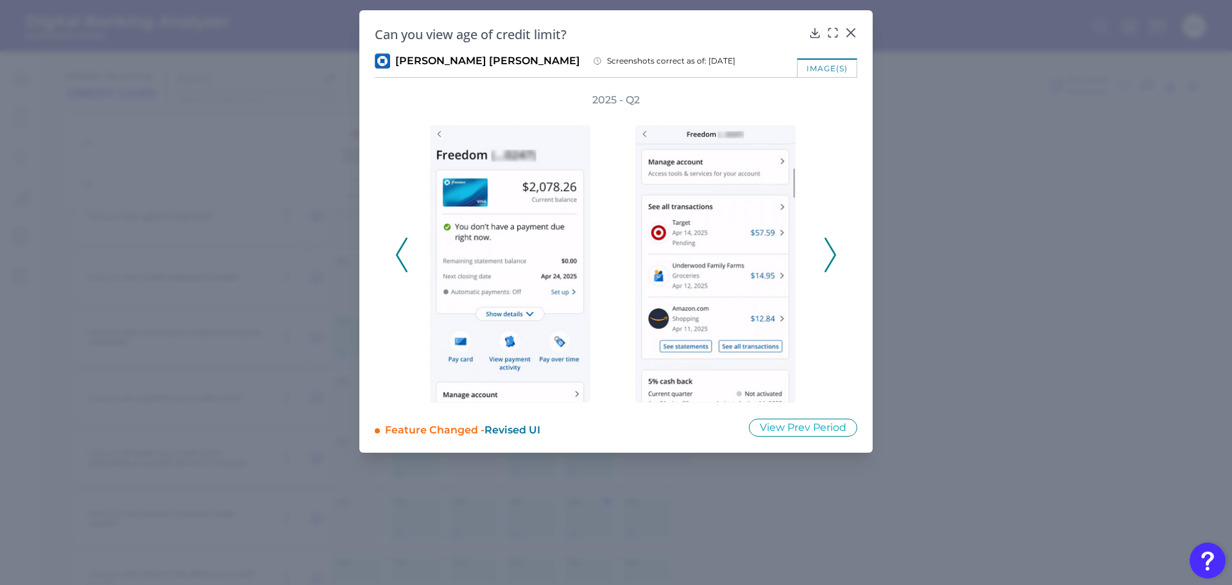
click at [825, 253] on icon at bounding box center [831, 255] width 12 height 35
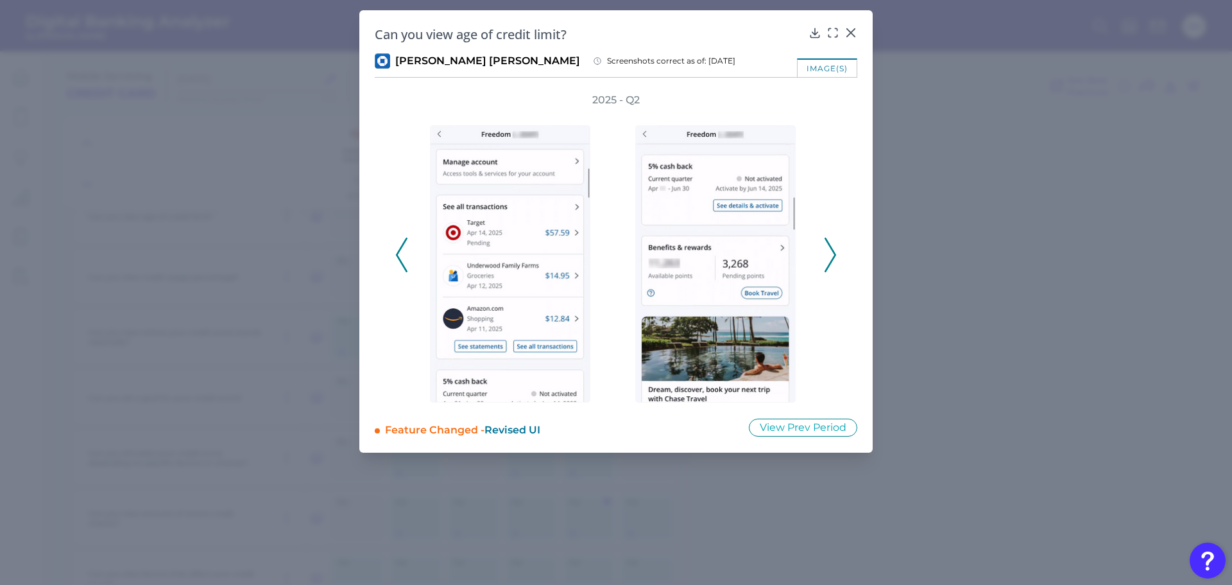
click at [825, 253] on icon at bounding box center [831, 255] width 12 height 35
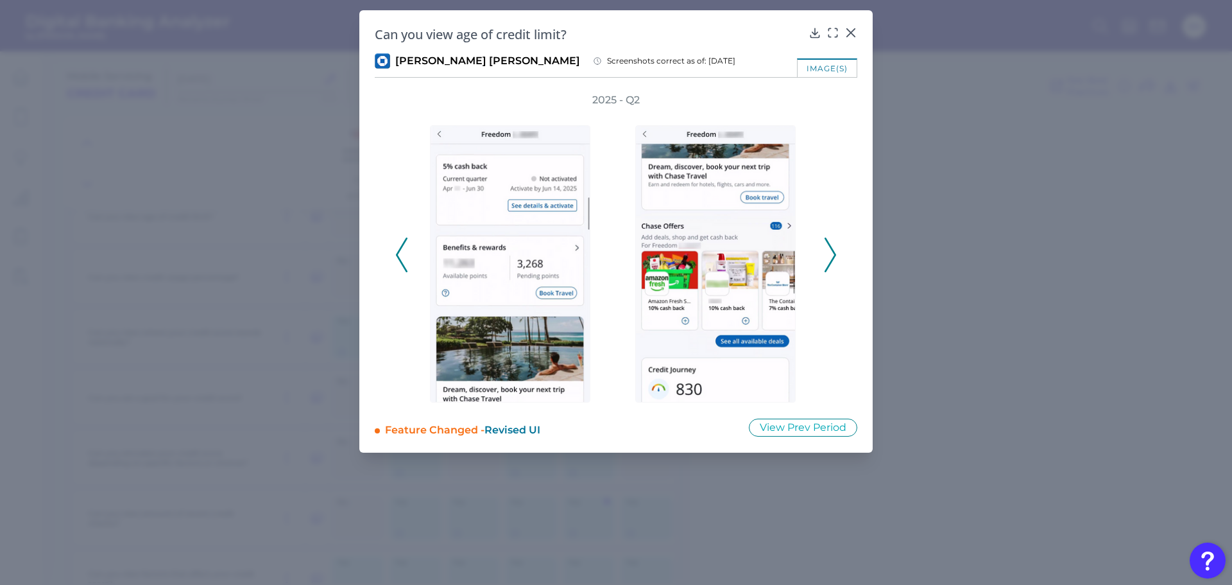
click at [826, 252] on icon at bounding box center [831, 255] width 12 height 35
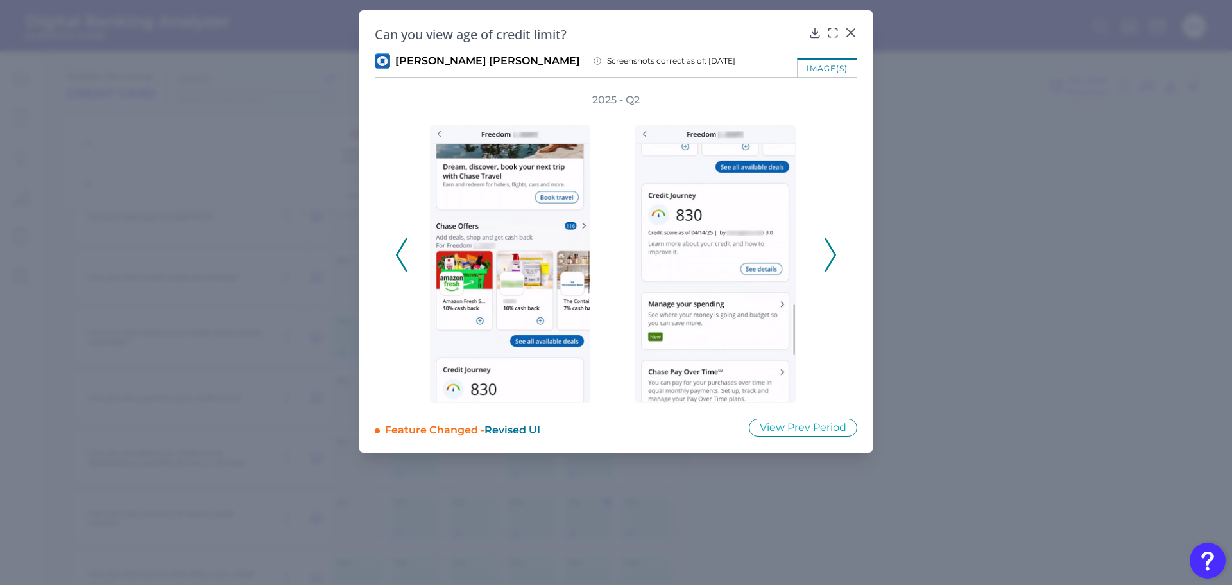
click at [833, 248] on polyline at bounding box center [831, 254] width 10 height 33
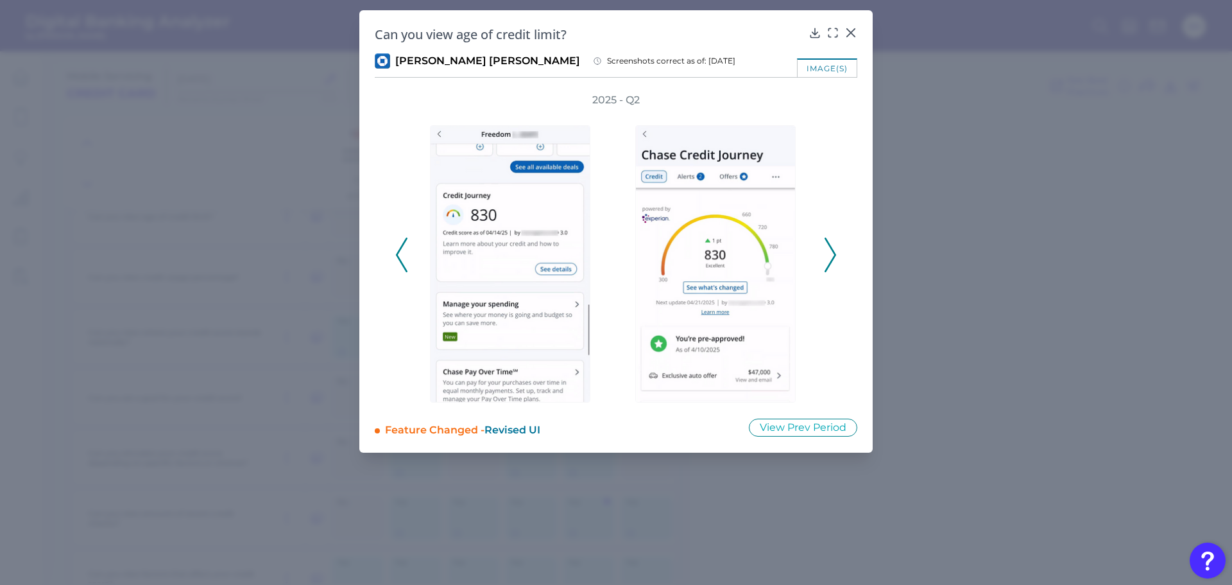
click at [833, 248] on polyline at bounding box center [831, 254] width 10 height 33
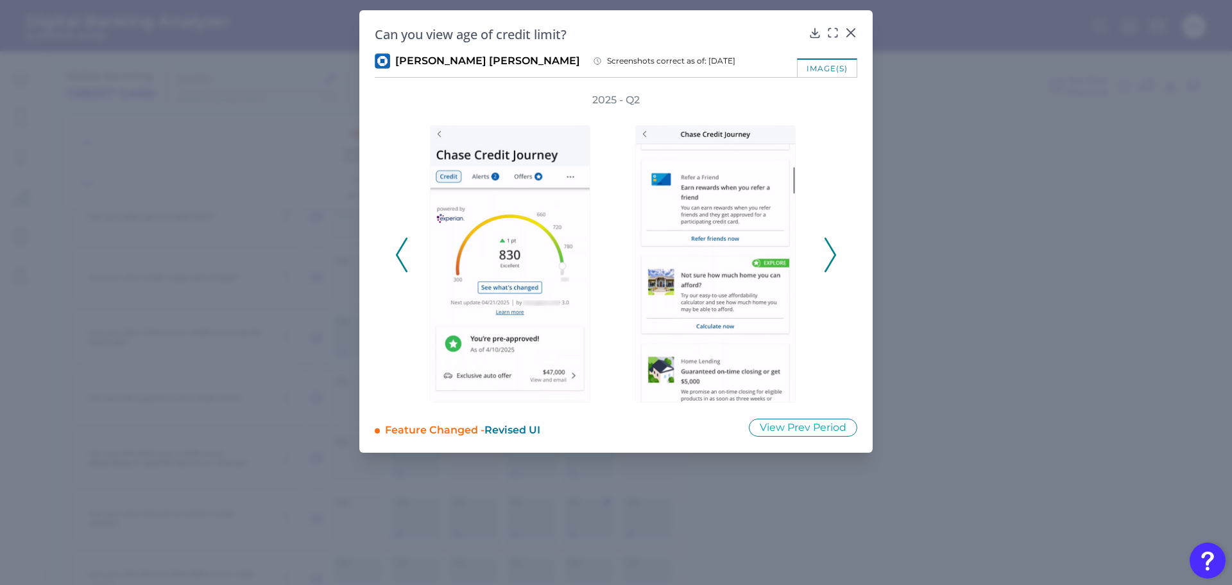
click at [835, 252] on polyline at bounding box center [831, 254] width 10 height 33
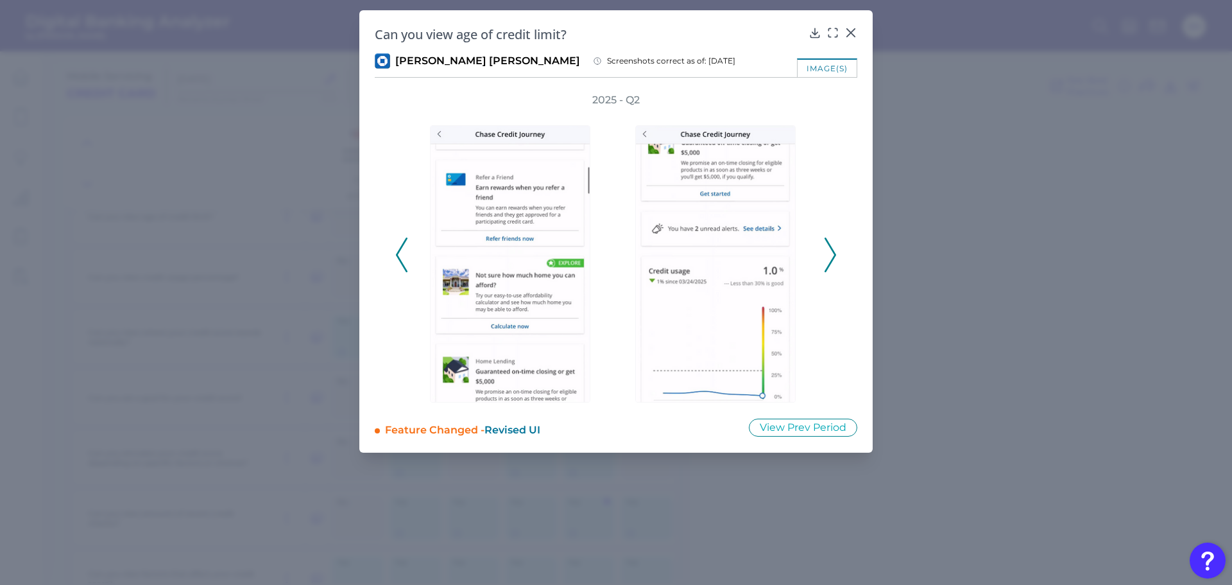
click at [830, 252] on icon at bounding box center [831, 255] width 12 height 35
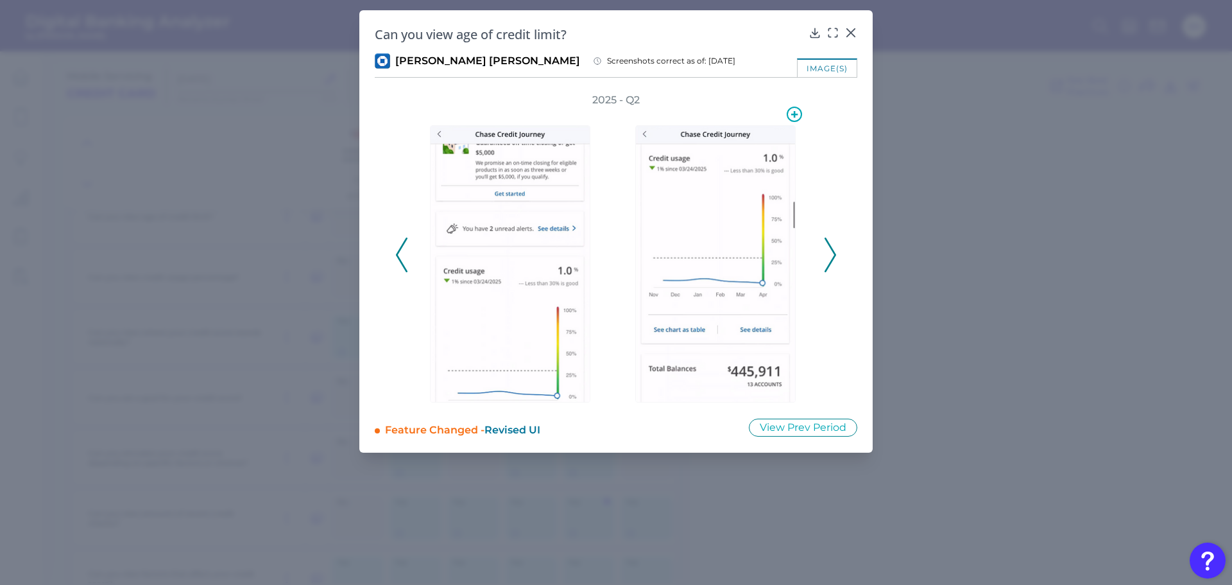
click at [858, 210] on div "Can you view age of credit limit? JP Morgan Chase Screenshots correct as of: 20…" at bounding box center [616, 231] width 514 height 442
click at [826, 245] on icon at bounding box center [831, 255] width 12 height 35
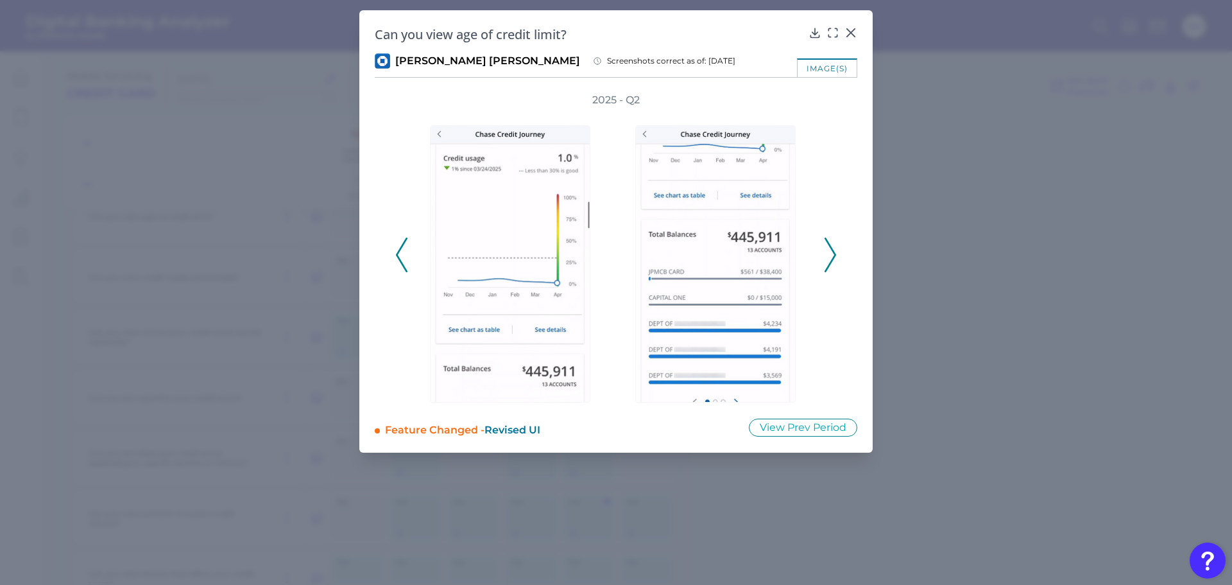
click at [829, 250] on icon at bounding box center [831, 255] width 12 height 35
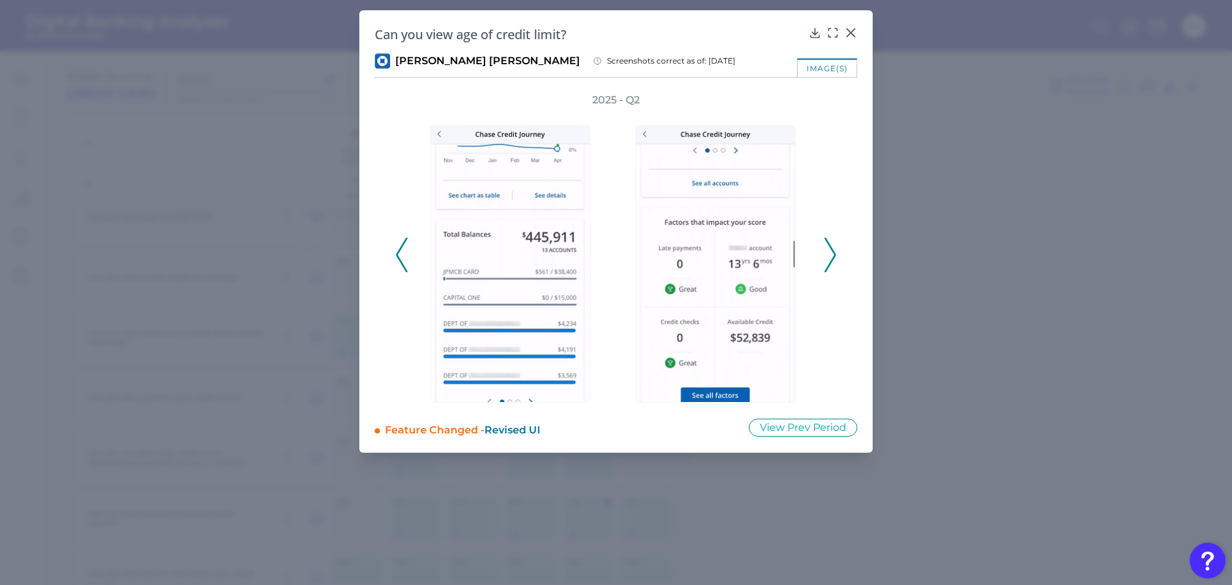
click at [833, 254] on icon at bounding box center [831, 255] width 12 height 35
